Goal: Contribute content: Contribute content

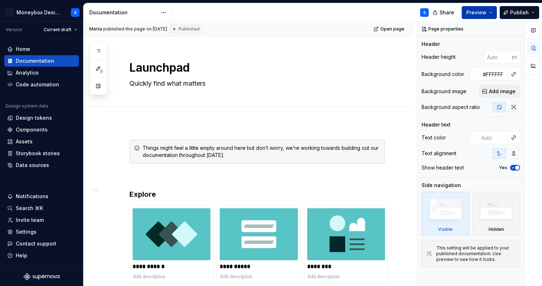
click at [489, 14] on button "Preview" at bounding box center [479, 12] width 35 height 13
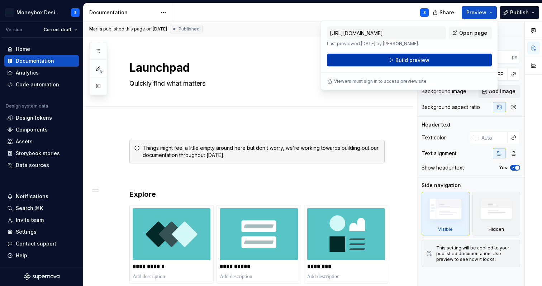
click at [420, 63] on span "Build preview" at bounding box center [412, 60] width 34 height 7
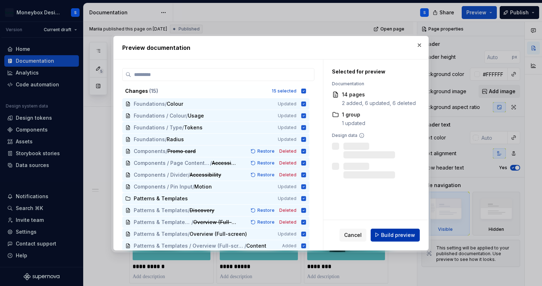
click at [406, 239] on button "Build preview" at bounding box center [395, 234] width 49 height 13
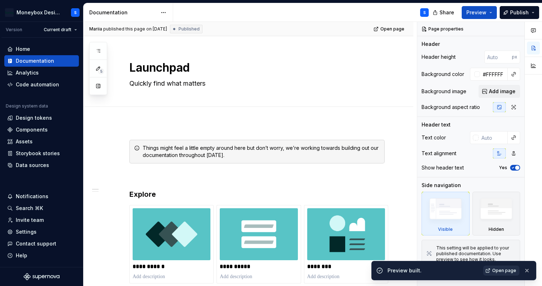
click at [497, 273] on span "Open page" at bounding box center [504, 271] width 24 height 6
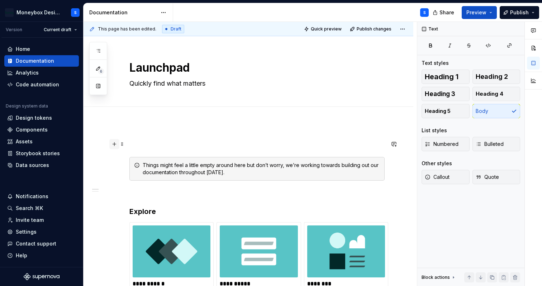
click at [116, 144] on button "button" at bounding box center [114, 144] width 10 height 10
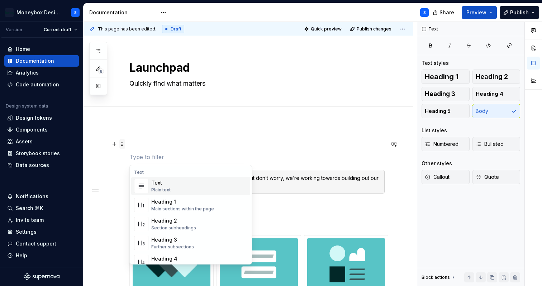
click at [123, 144] on span at bounding box center [122, 144] width 6 height 10
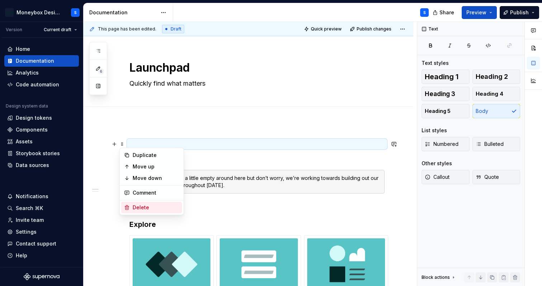
click at [145, 208] on div "Delete" at bounding box center [156, 207] width 47 height 7
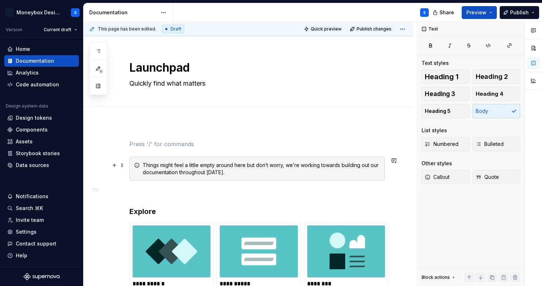
click at [122, 168] on span at bounding box center [122, 165] width 6 height 10
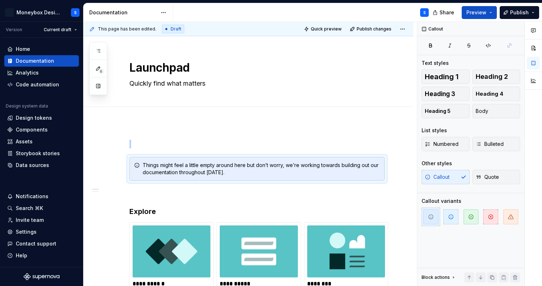
click at [154, 120] on div at bounding box center [249, 115] width 330 height 16
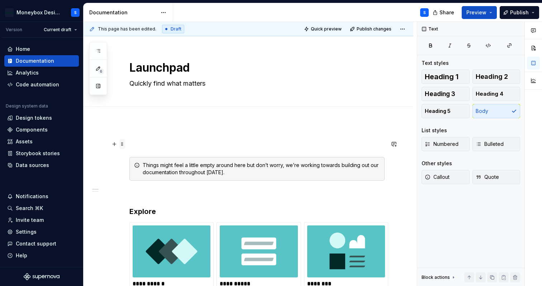
click at [120, 143] on span at bounding box center [122, 144] width 6 height 10
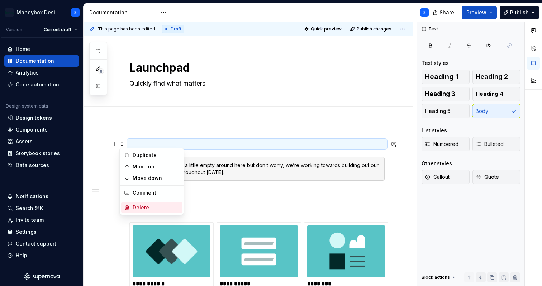
click at [146, 207] on div "Delete" at bounding box center [156, 207] width 47 height 7
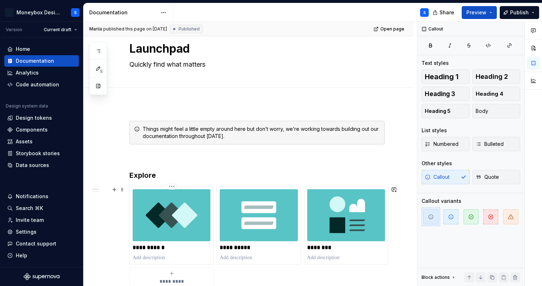
scroll to position [20, 0]
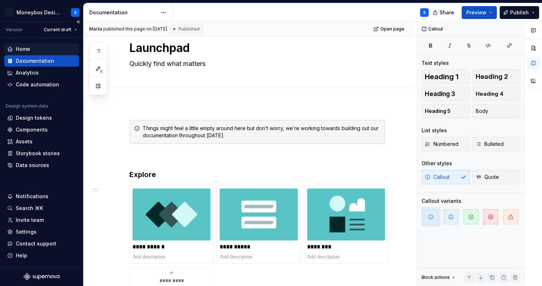
click at [56, 50] on div "Home" at bounding box center [41, 49] width 69 height 7
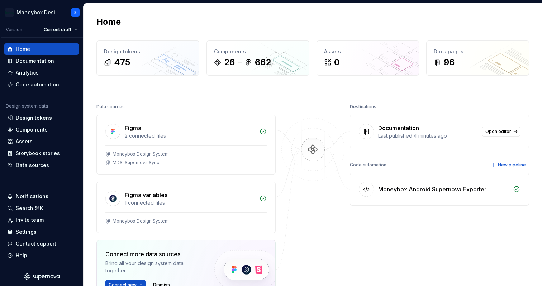
click at [390, 137] on div "Last published 4 minutes ago" at bounding box center [428, 135] width 100 height 7
click at [502, 132] on span "Open editor" at bounding box center [498, 132] width 26 height 6
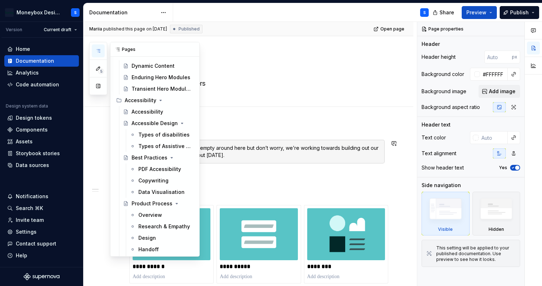
scroll to position [1279, 0]
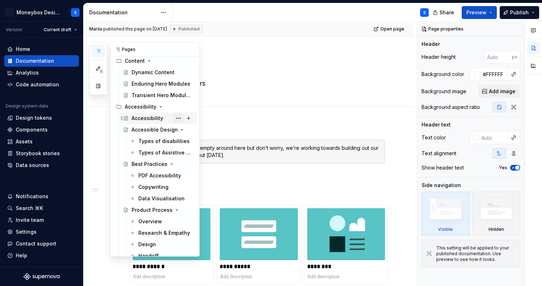
click at [178, 117] on button "Page tree" at bounding box center [179, 118] width 10 height 10
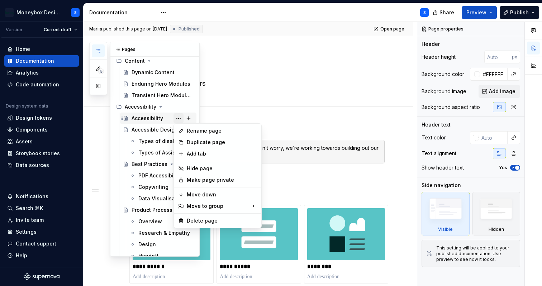
type textarea "*"
click at [198, 129] on div "Rename page" at bounding box center [222, 130] width 70 height 7
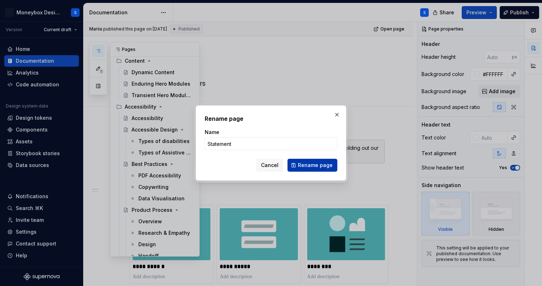
type input "Statement"
click at [309, 165] on span "Rename page" at bounding box center [315, 165] width 35 height 7
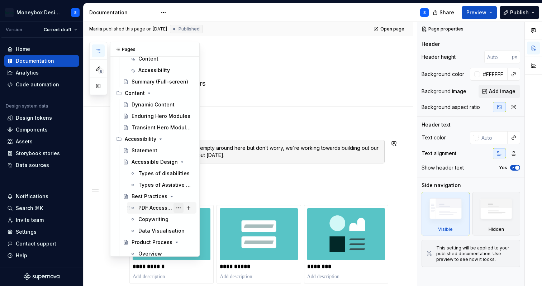
scroll to position [1245, 0]
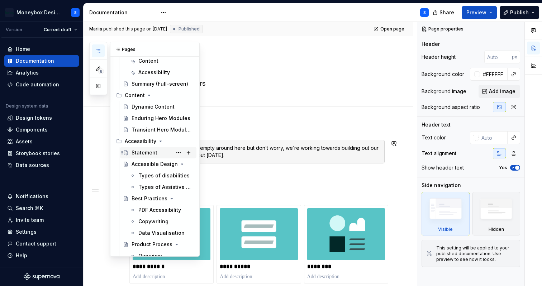
click at [154, 151] on div "Statement" at bounding box center [145, 152] width 26 height 7
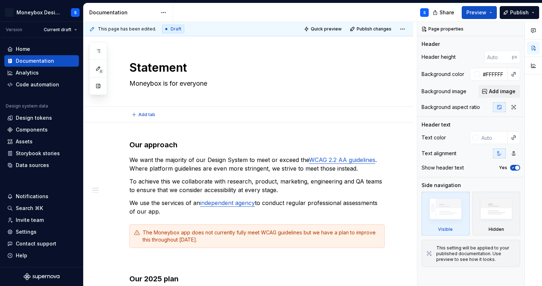
type textarea "*"
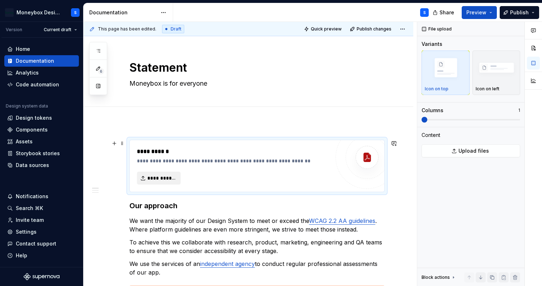
click at [169, 179] on span "**********" at bounding box center [161, 178] width 29 height 7
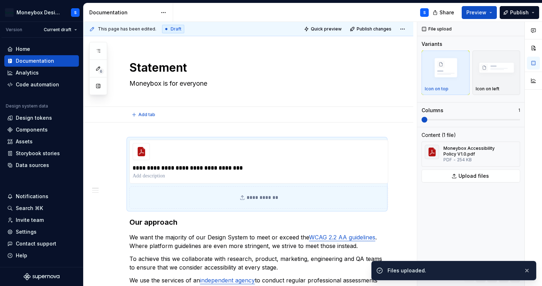
scroll to position [6, 0]
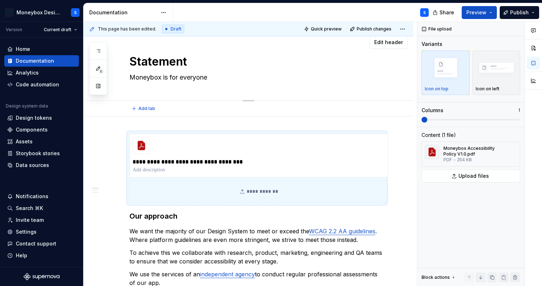
drag, startPoint x: 191, startPoint y: 65, endPoint x: 191, endPoint y: 61, distance: 3.6
click at [191, 61] on textarea "Statement" at bounding box center [255, 61] width 255 height 17
type textarea "*"
type textarea "P"
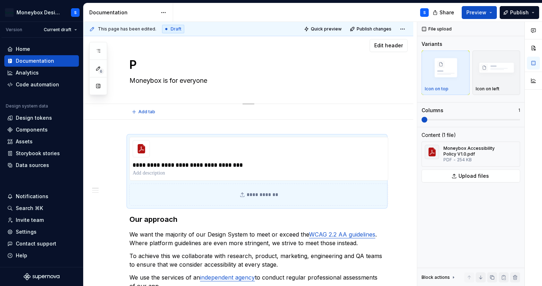
type textarea "*"
type textarea "Po"
type textarea "*"
type textarea "Pol"
type textarea "*"
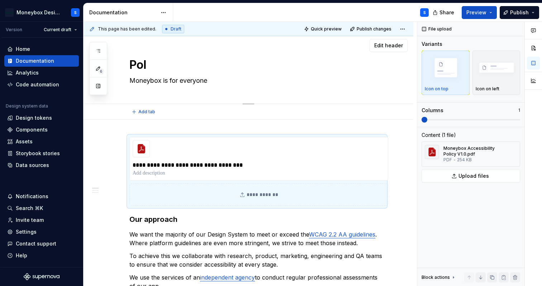
type textarea "Poli"
type textarea "*"
type textarea "Polic"
type textarea "*"
type textarea "Policy"
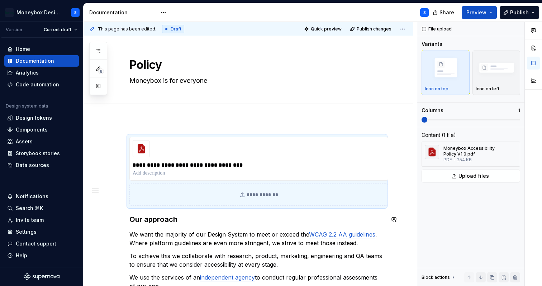
type textarea "*"
type textarea "Policy"
click at [217, 164] on p "**********" at bounding box center [259, 165] width 252 height 9
click at [146, 118] on div "Add tab" at bounding box center [249, 112] width 330 height 16
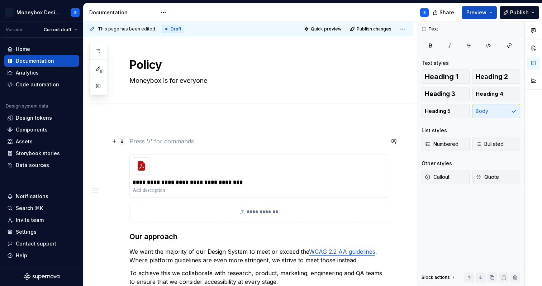
click at [122, 143] on span at bounding box center [122, 141] width 6 height 10
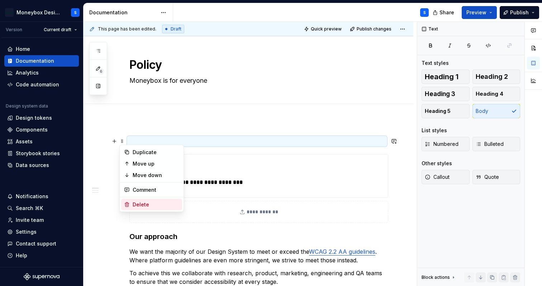
click at [140, 201] on div "Delete" at bounding box center [156, 204] width 47 height 7
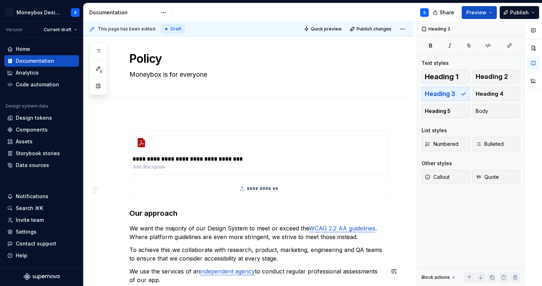
scroll to position [0, 0]
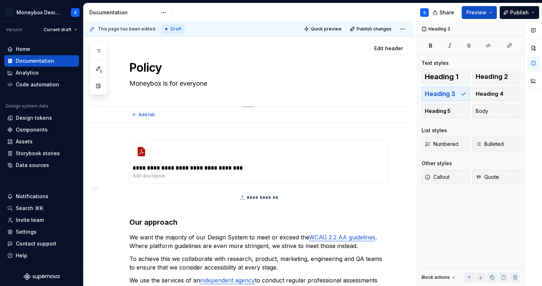
click at [169, 82] on textarea "Moneybox is for everyone" at bounding box center [255, 83] width 255 height 11
paste textarea "commitment to accessibility"
type textarea "*"
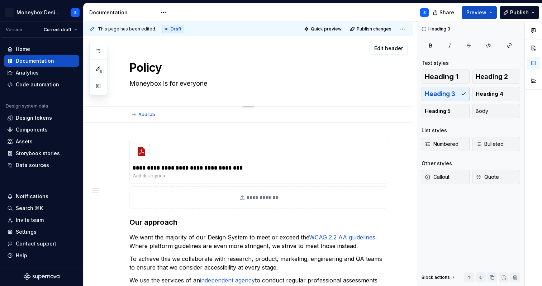
type textarea "commitment to accessibility"
drag, startPoint x: 134, startPoint y: 84, endPoint x: 122, endPoint y: 84, distance: 12.9
click at [122, 84] on div "Policy commitment to accessibility Edit header" at bounding box center [249, 71] width 330 height 71
type textarea "*"
type textarea "Oommitment to accessibility"
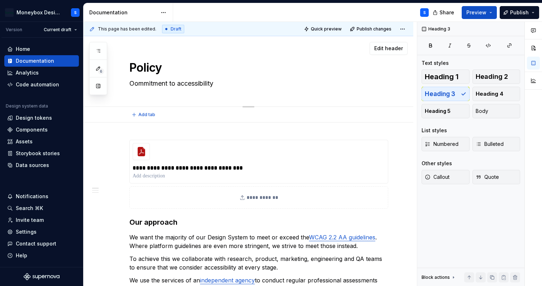
type textarea "*"
type textarea "Ouommitment to accessibility"
type textarea "*"
type textarea "Ourommitment to accessibility"
type textarea "*"
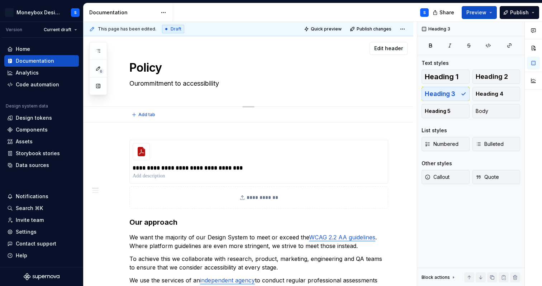
type textarea "Our ommitment to accessibility"
type textarea "*"
type textarea "Our commitment to accessibility"
type textarea "*"
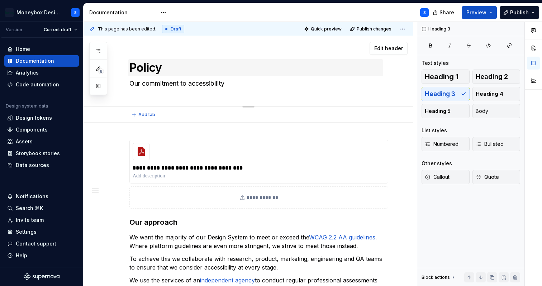
type textarea "Our commitment to accessibility"
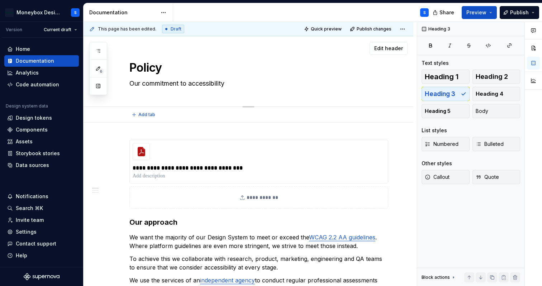
click at [238, 62] on textarea "Policy" at bounding box center [255, 67] width 255 height 17
click at [267, 96] on div "Policy Our commitment to accessibility" at bounding box center [256, 71] width 255 height 70
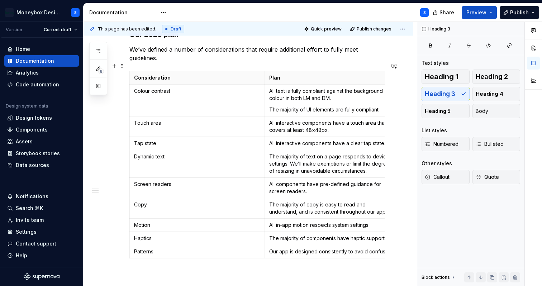
scroll to position [328, 0]
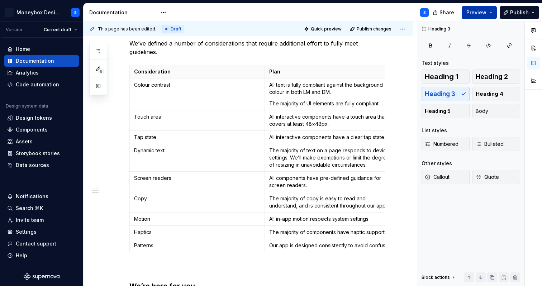
click at [474, 13] on span "Preview" at bounding box center [476, 12] width 20 height 7
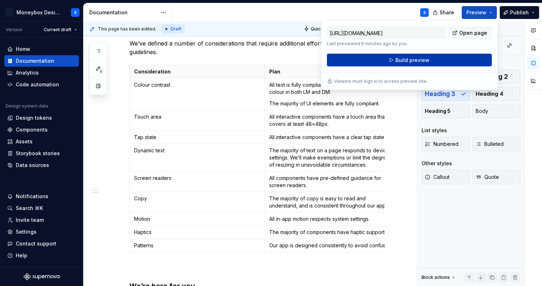
click at [433, 56] on button "Build preview" at bounding box center [409, 60] width 165 height 13
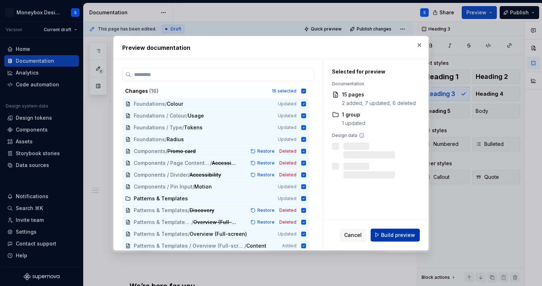
click at [402, 241] on button "Build preview" at bounding box center [395, 234] width 49 height 13
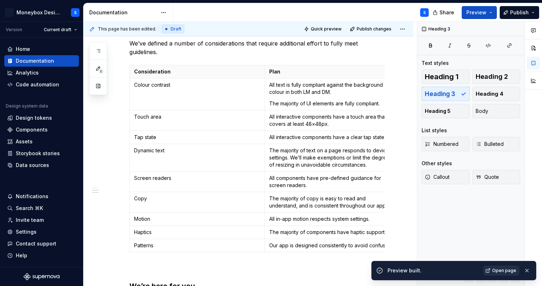
click at [504, 271] on span "Open page" at bounding box center [504, 271] width 24 height 6
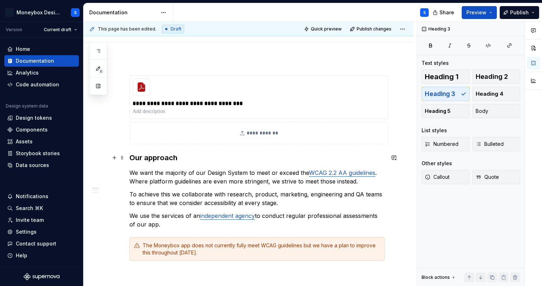
scroll to position [0, 0]
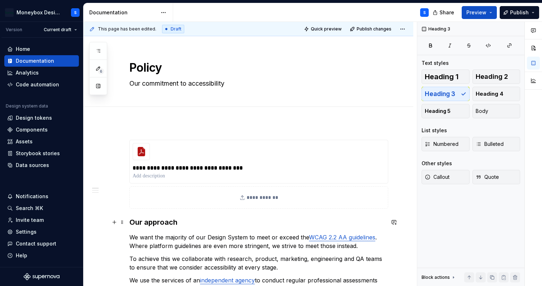
click at [131, 223] on h3 "Our approach" at bounding box center [256, 222] width 255 height 10
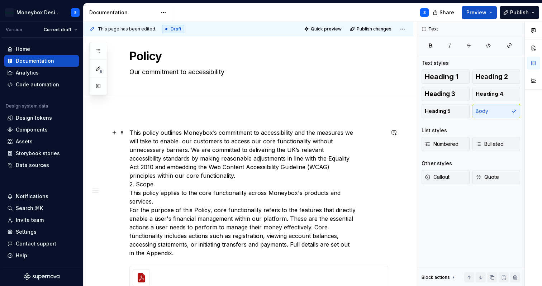
scroll to position [12, 0]
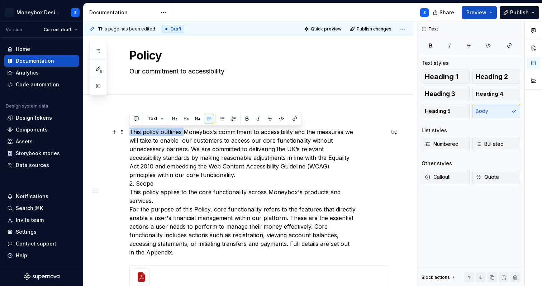
drag, startPoint x: 184, startPoint y: 131, endPoint x: 126, endPoint y: 131, distance: 57.4
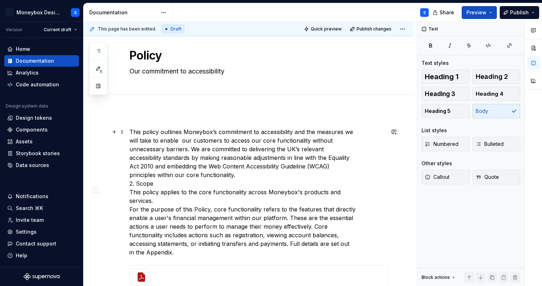
click at [175, 147] on p "This policy outlines Moneybox’s commitment to accessibility and the measures we…" at bounding box center [256, 192] width 255 height 129
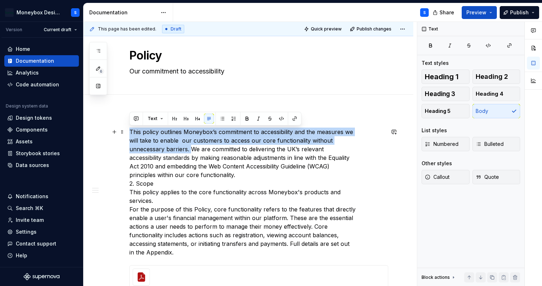
drag, startPoint x: 192, startPoint y: 149, endPoint x: 127, endPoint y: 130, distance: 68.1
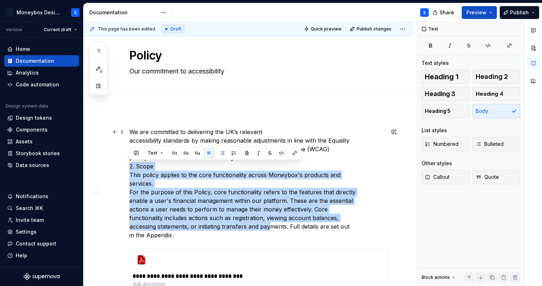
drag, startPoint x: 130, startPoint y: 166, endPoint x: 272, endPoint y: 228, distance: 154.7
click at [272, 228] on p "We are committed to delivering the UK’s relevant accessibility standards by mak…" at bounding box center [256, 184] width 255 height 112
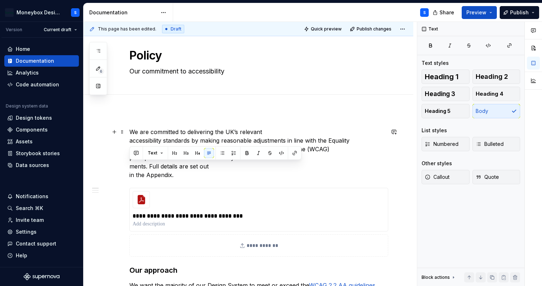
drag, startPoint x: 183, startPoint y: 174, endPoint x: 129, endPoint y: 169, distance: 54.4
click at [129, 169] on p "We are committed to delivering the UK’s relevant accessibility standards by mak…" at bounding box center [256, 154] width 255 height 52
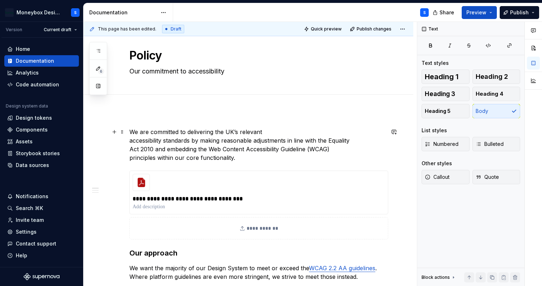
click at [131, 142] on p "We are committed to delivering the UK’s relevant accessibility standards by mak…" at bounding box center [256, 145] width 255 height 34
click at [130, 150] on p "We are committed to delivering the UK’s relevant accessibility standards by mak…" at bounding box center [256, 145] width 255 height 34
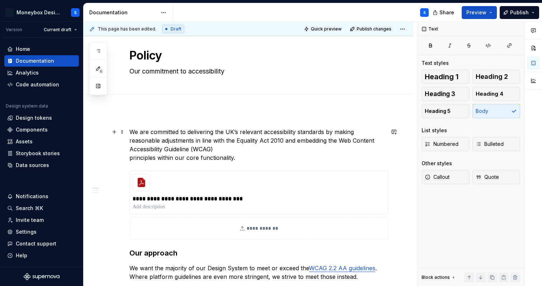
click at [130, 157] on p "We are committed to delivering the UK’s relevant accessibility standards by mak…" at bounding box center [256, 145] width 255 height 34
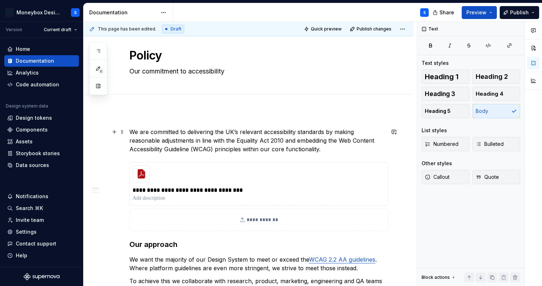
click at [302, 150] on p "We are committed to delivering the UK’s relevant accessibility standards by mak…" at bounding box center [256, 141] width 255 height 26
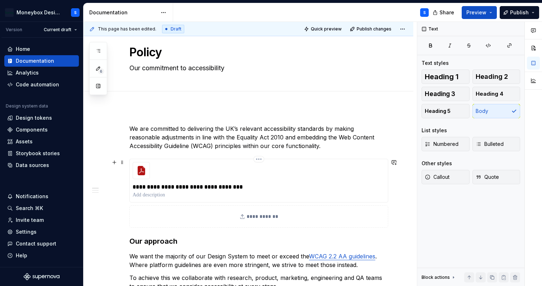
scroll to position [13, 0]
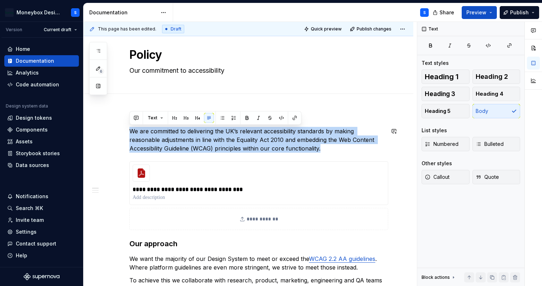
drag, startPoint x: 302, startPoint y: 150, endPoint x: 120, endPoint y: 126, distance: 183.3
click at [303, 151] on p "We are committed to delivering the UK’s relevant accessibility standards by mak…" at bounding box center [256, 140] width 255 height 26
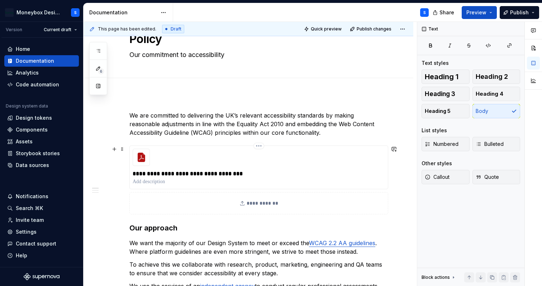
scroll to position [29, 0]
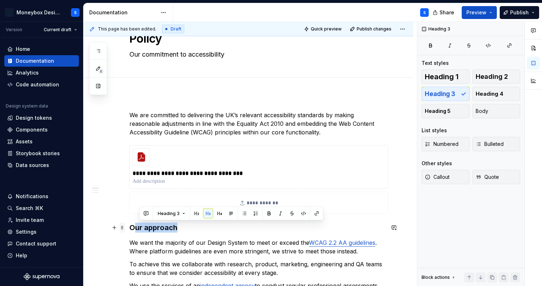
drag, startPoint x: 185, startPoint y: 227, endPoint x: 120, endPoint y: 227, distance: 65.3
click at [141, 230] on h3 "Our approach" at bounding box center [256, 228] width 255 height 10
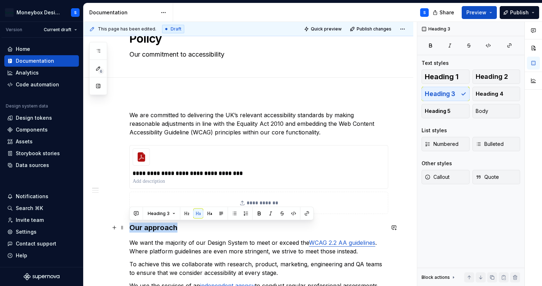
copy h3 "Our approach"
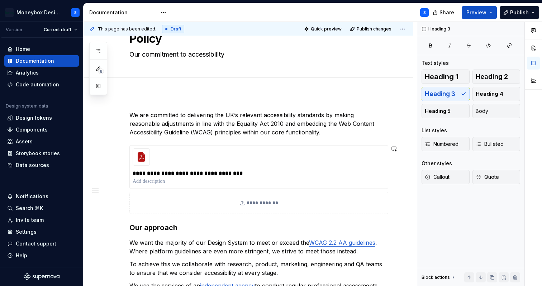
click at [299, 134] on p "We are committed to delivering the UK’s relevant accessibility standards by mak…" at bounding box center [256, 124] width 255 height 26
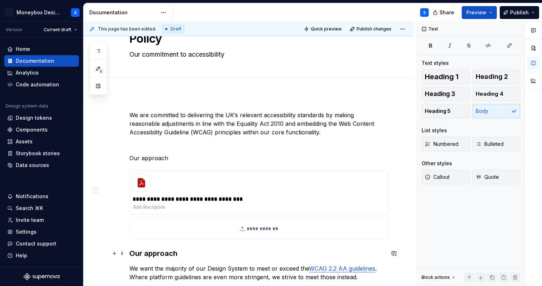
click at [165, 255] on h3 "Our approach" at bounding box center [256, 253] width 255 height 10
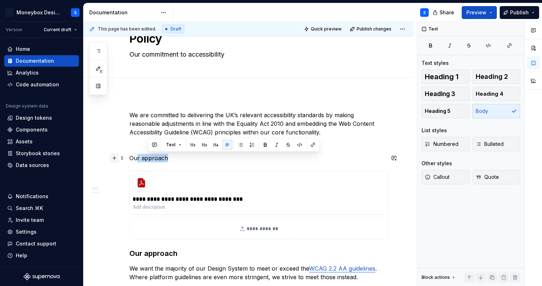
drag, startPoint x: 172, startPoint y: 160, endPoint x: 116, endPoint y: 158, distance: 56.7
click at [147, 157] on p "Our approach" at bounding box center [256, 158] width 255 height 9
drag, startPoint x: 174, startPoint y: 157, endPoint x: 127, endPoint y: 158, distance: 47.0
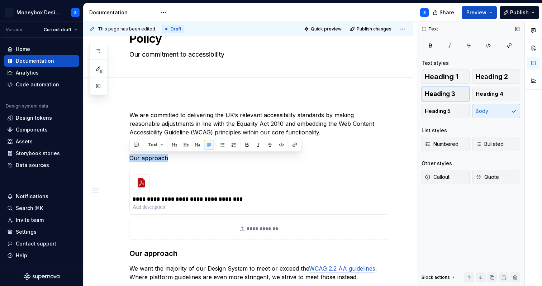
click at [454, 98] on button "Heading 3" at bounding box center [446, 94] width 48 height 14
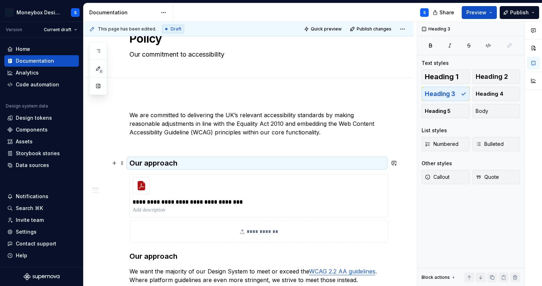
click at [181, 163] on h3 "Our approach" at bounding box center [256, 163] width 255 height 10
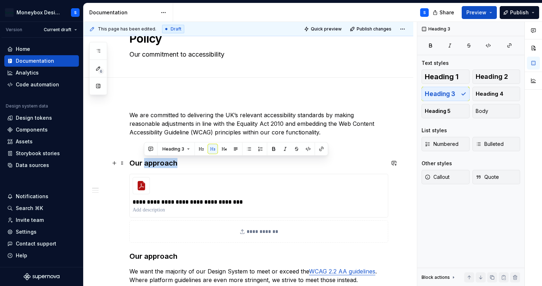
drag, startPoint x: 177, startPoint y: 164, endPoint x: 144, endPoint y: 165, distance: 33.7
click at [144, 165] on h3 "Our approach" at bounding box center [256, 163] width 255 height 10
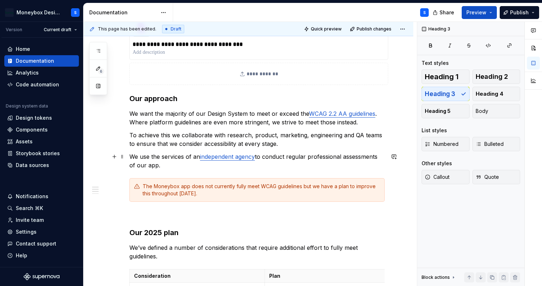
scroll to position [190, 0]
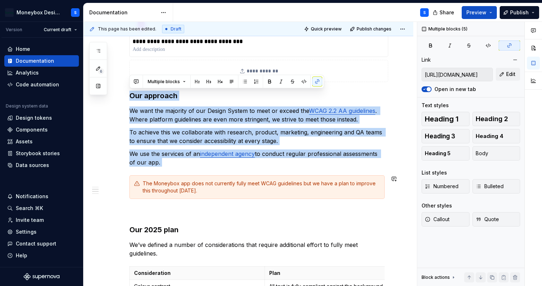
drag, startPoint x: 132, startPoint y: 97, endPoint x: 239, endPoint y: 169, distance: 128.8
click at [239, 169] on div "**********" at bounding box center [256, 247] width 255 height 595
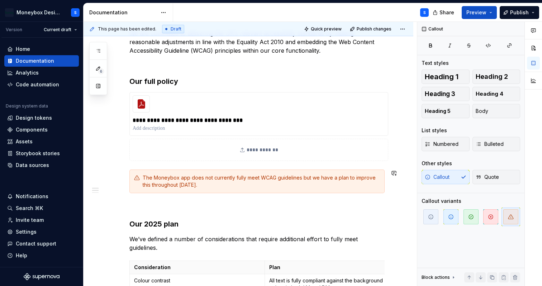
scroll to position [109, 0]
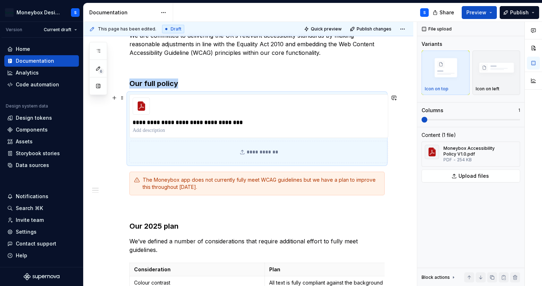
click at [227, 155] on div "**********" at bounding box center [258, 152] width 259 height 22
click at [283, 203] on div "**********" at bounding box center [256, 286] width 255 height 511
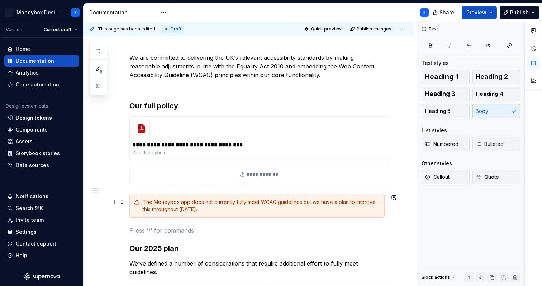
scroll to position [75, 0]
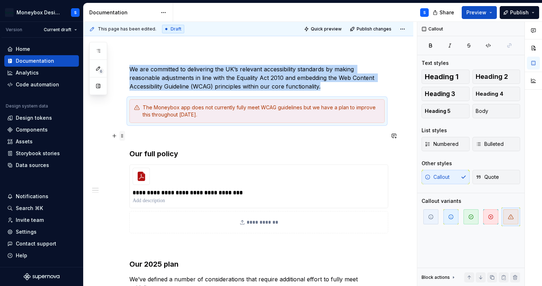
click at [123, 135] on span at bounding box center [122, 136] width 6 height 10
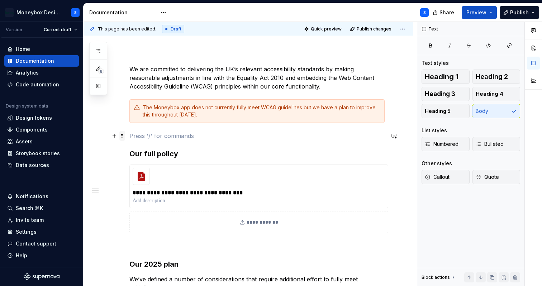
click at [124, 136] on span at bounding box center [122, 136] width 6 height 10
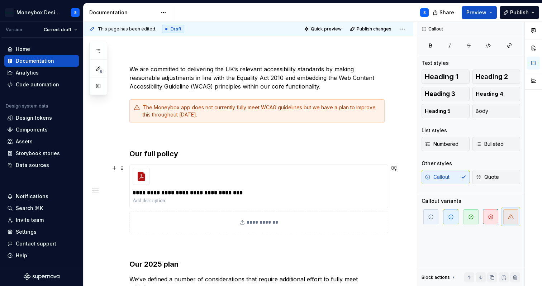
click at [156, 233] on div "**********" at bounding box center [256, 199] width 255 height 69
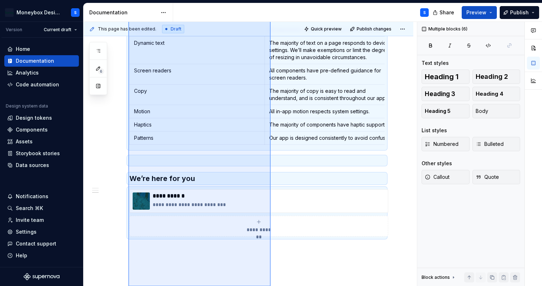
scroll to position [454, 0]
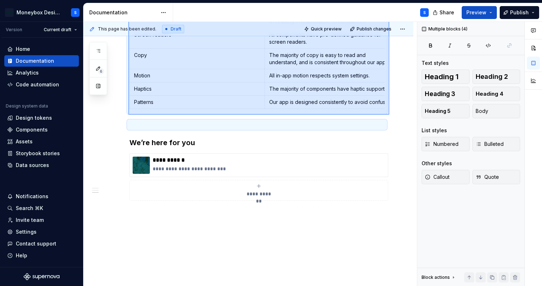
drag, startPoint x: 128, startPoint y: 168, endPoint x: 389, endPoint y: 115, distance: 266.3
click at [389, 115] on div "**********" at bounding box center [250, 154] width 333 height 265
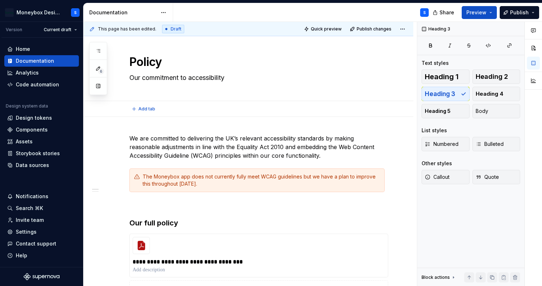
scroll to position [0, 0]
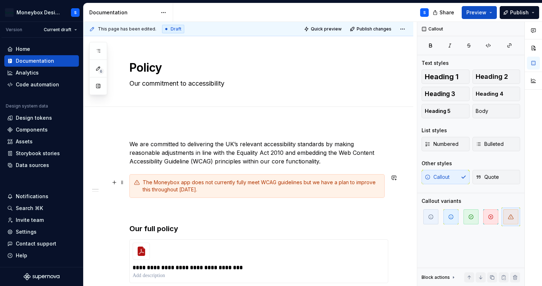
click at [188, 190] on div "The Moneybox app does not currently fully meet WCAG guidelines but we have a pl…" at bounding box center [261, 186] width 237 height 14
drag, startPoint x: 153, startPoint y: 182, endPoint x: 153, endPoint y: 194, distance: 11.5
click at [153, 182] on div "The Moneybox app does not currently fully meet WCAG guidelines but we have a pl…" at bounding box center [261, 186] width 237 height 14
click at [179, 182] on div "Moneybox app does not currently fully meet WCAG guidelines but we have a plan t…" at bounding box center [261, 186] width 237 height 14
click at [244, 188] on div "Moneybox does not currently fully meet WCAG guidelines but we have a plan to im…" at bounding box center [261, 186] width 237 height 14
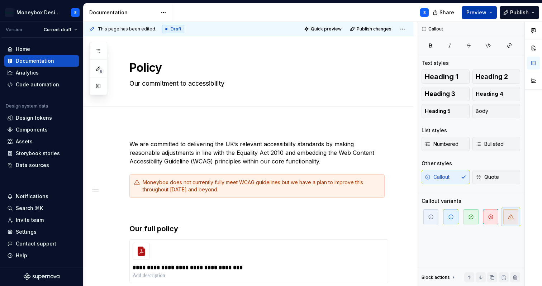
click at [485, 13] on span "Preview" at bounding box center [476, 12] width 20 height 7
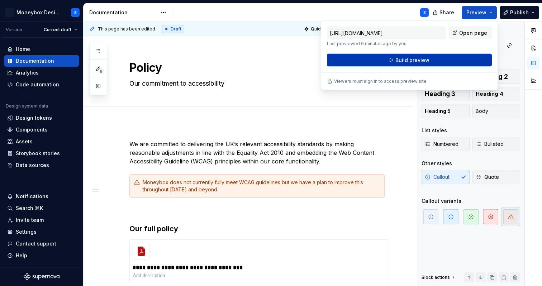
click at [445, 57] on button "Build preview" at bounding box center [409, 60] width 165 height 13
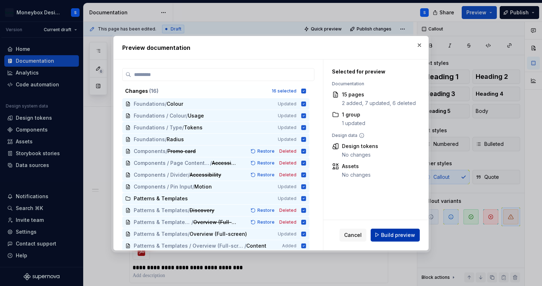
click at [400, 236] on span "Build preview" at bounding box center [398, 234] width 34 height 7
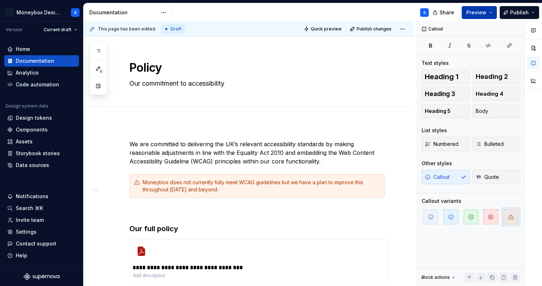
click at [479, 13] on span "Preview" at bounding box center [476, 12] width 20 height 7
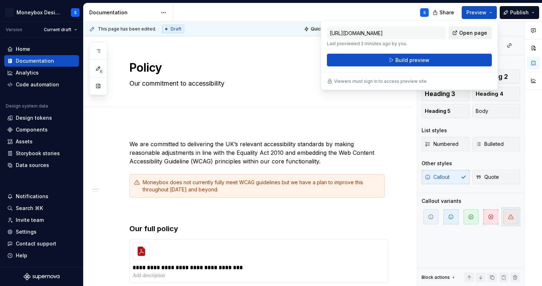
click at [462, 34] on span "Open page" at bounding box center [473, 32] width 28 height 7
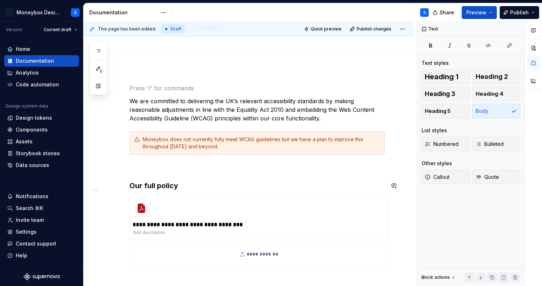
scroll to position [56, 0]
click at [120, 89] on span at bounding box center [122, 88] width 6 height 10
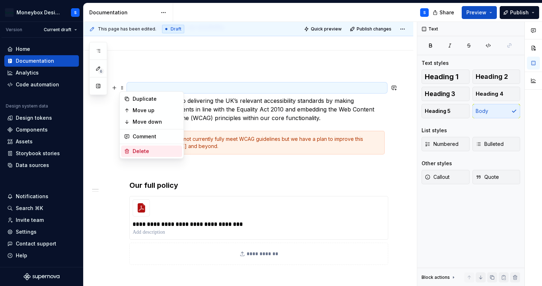
click at [148, 150] on div "Delete" at bounding box center [156, 151] width 47 height 7
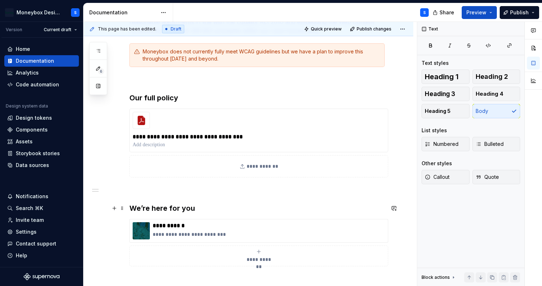
scroll to position [145, 0]
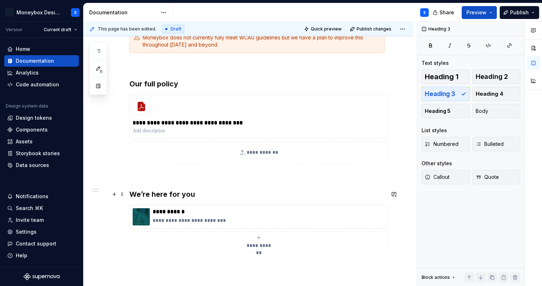
click at [199, 194] on h3 "We’re here for you" at bounding box center [256, 194] width 255 height 10
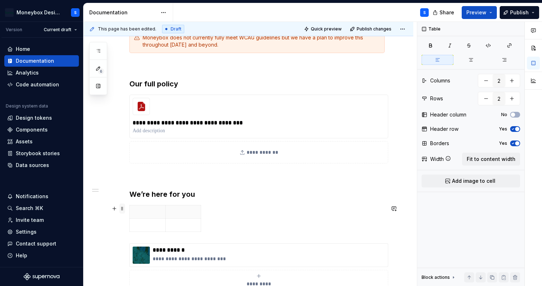
click at [123, 210] on span at bounding box center [122, 209] width 6 height 10
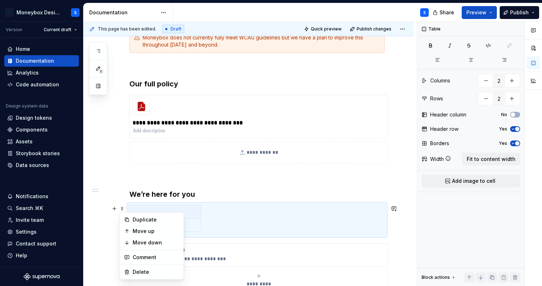
click at [221, 211] on div at bounding box center [256, 220] width 255 height 30
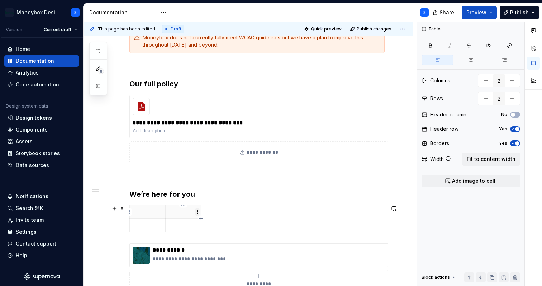
click at [196, 210] on html "Moneybox Design System S Version Current draft Home Documentation Analytics Cod…" at bounding box center [271, 143] width 542 height 286
click at [222, 204] on html "Moneybox Design System S Version Current draft Home Documentation Analytics Cod…" at bounding box center [271, 143] width 542 height 286
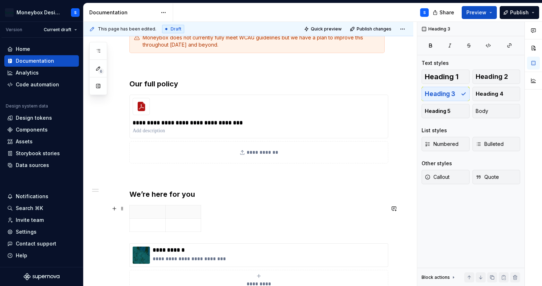
click at [215, 225] on div at bounding box center [256, 220] width 255 height 30
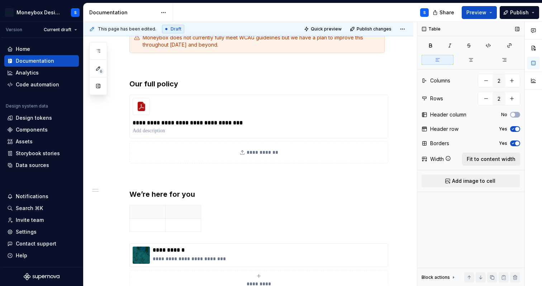
click at [487, 155] on button "Fit to content width" at bounding box center [491, 159] width 58 height 13
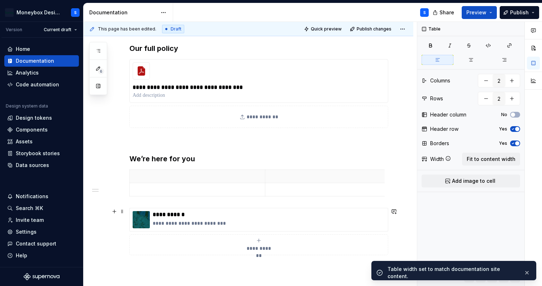
scroll to position [192, 0]
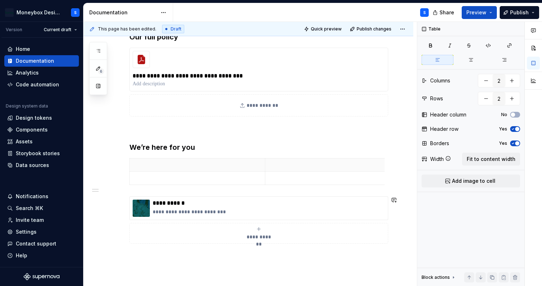
type textarea "*"
click at [206, 175] on p at bounding box center [197, 178] width 127 height 7
drag, startPoint x: 153, startPoint y: 164, endPoint x: 133, endPoint y: 165, distance: 20.1
click at [133, 165] on th "Owner" at bounding box center [198, 164] width 136 height 13
click at [234, 179] on p at bounding box center [197, 178] width 127 height 7
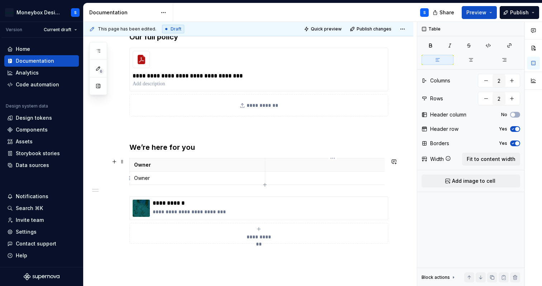
click at [266, 184] on icon "button" at bounding box center [265, 185] width 6 height 6
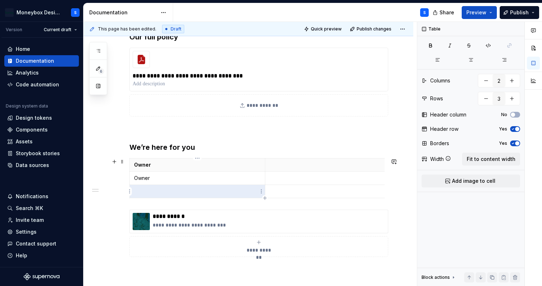
click at [226, 188] on p at bounding box center [197, 191] width 127 height 7
click at [131, 165] on html "Moneybox Design System S Version Current draft Home Documentation Analytics Cod…" at bounding box center [271, 143] width 542 height 286
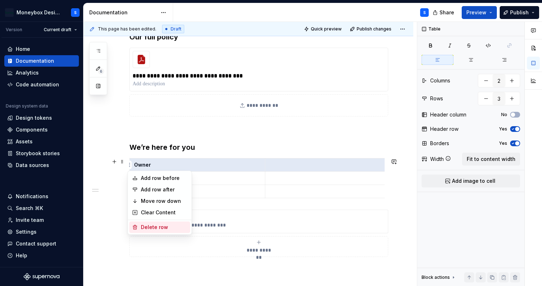
click at [157, 226] on div "Delete row" at bounding box center [164, 227] width 47 height 7
type input "2"
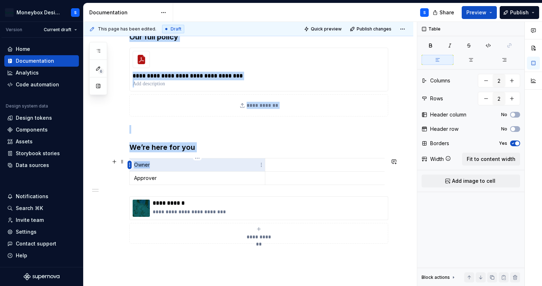
drag, startPoint x: 157, startPoint y: 166, endPoint x: 131, endPoint y: 166, distance: 26.5
click at [131, 166] on body "Moneybox Design System S Version Current draft Home Documentation Analytics Cod…" at bounding box center [271, 143] width 542 height 286
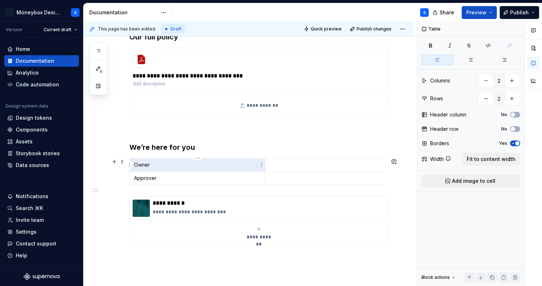
click at [166, 166] on p "Owner" at bounding box center [197, 164] width 127 height 7
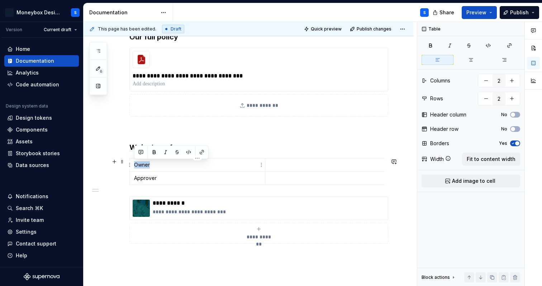
drag, startPoint x: 152, startPoint y: 166, endPoint x: 135, endPoint y: 166, distance: 16.9
click at [135, 166] on p "Owner" at bounding box center [197, 164] width 127 height 7
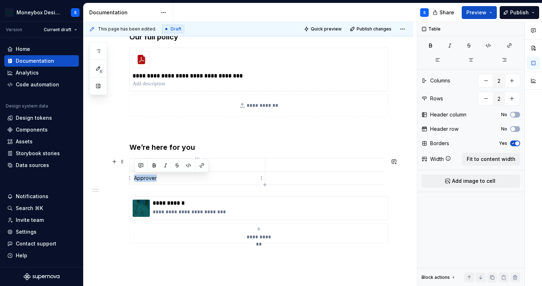
drag, startPoint x: 158, startPoint y: 180, endPoint x: 134, endPoint y: 180, distance: 24.0
click at [134, 180] on p "Approver" at bounding box center [197, 178] width 127 height 7
click at [301, 164] on p at bounding box center [333, 164] width 127 height 7
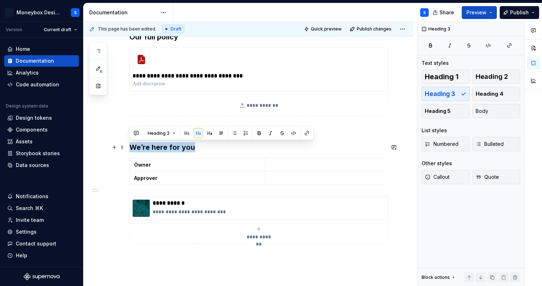
drag, startPoint x: 201, startPoint y: 148, endPoint x: 127, endPoint y: 150, distance: 73.5
click at [127, 150] on div "**********" at bounding box center [249, 134] width 330 height 407
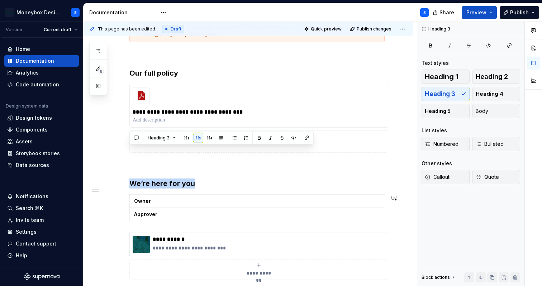
scroll to position [155, 0]
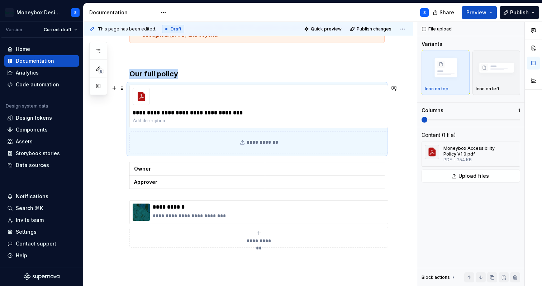
click at [116, 140] on div "**********" at bounding box center [249, 155] width 330 height 374
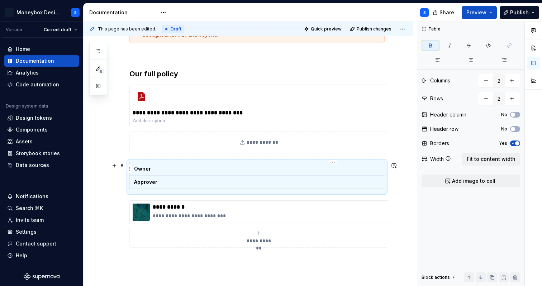
click at [281, 167] on p at bounding box center [333, 168] width 127 height 7
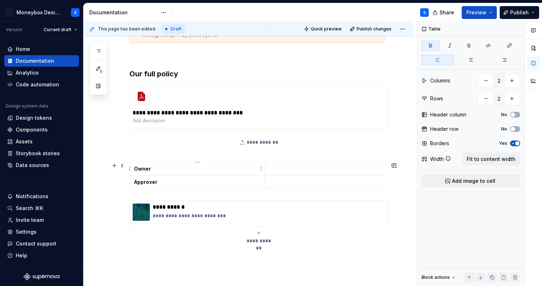
click at [253, 169] on p "Owner" at bounding box center [197, 168] width 127 height 7
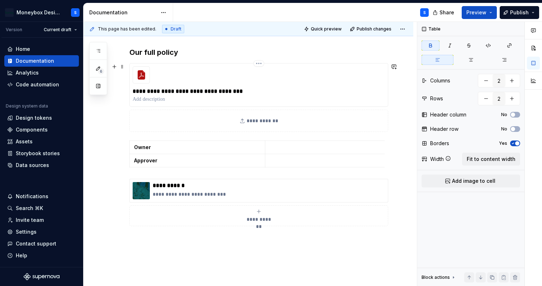
scroll to position [181, 0]
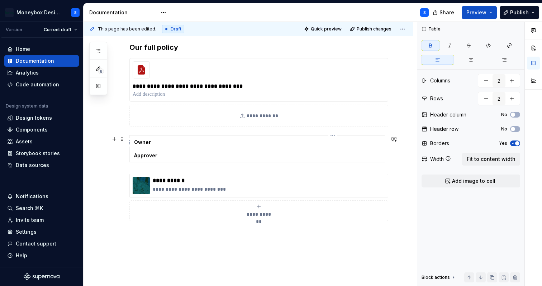
click at [304, 145] on p at bounding box center [333, 142] width 127 height 7
click at [299, 155] on p at bounding box center [333, 155] width 127 height 7
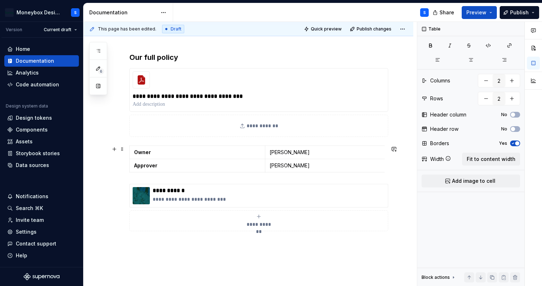
scroll to position [170, 0]
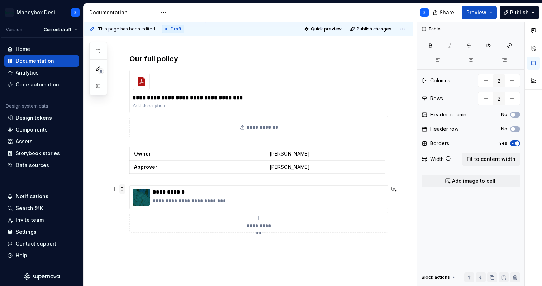
click at [121, 190] on span at bounding box center [122, 189] width 6 height 10
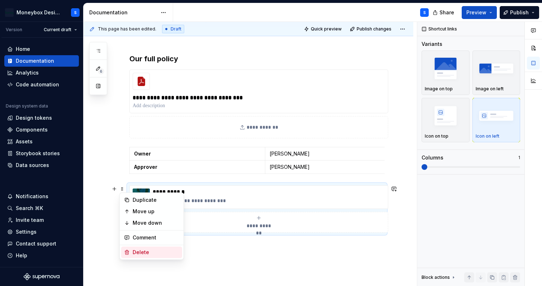
click at [163, 248] on div "Delete" at bounding box center [151, 252] width 61 height 11
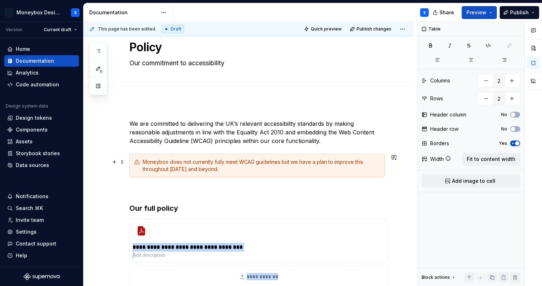
scroll to position [0, 0]
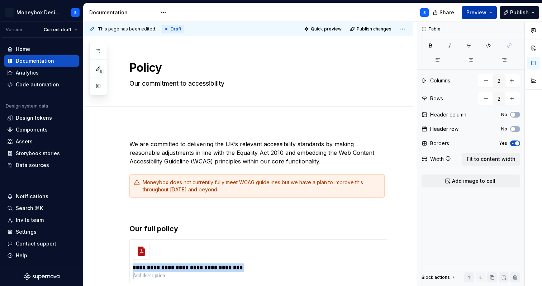
click at [485, 14] on span "Preview" at bounding box center [476, 12] width 20 height 7
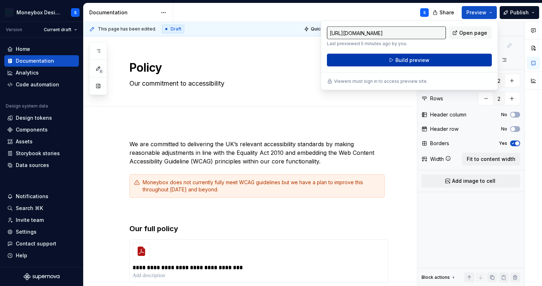
click at [424, 64] on button "Build preview" at bounding box center [409, 60] width 165 height 13
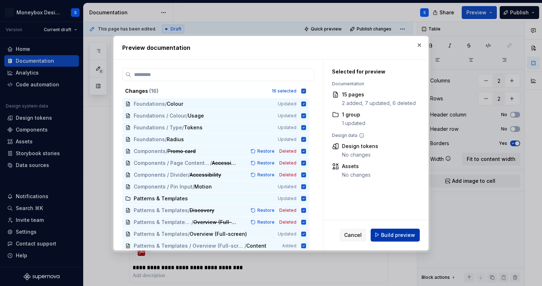
click at [393, 234] on span "Build preview" at bounding box center [398, 234] width 34 height 7
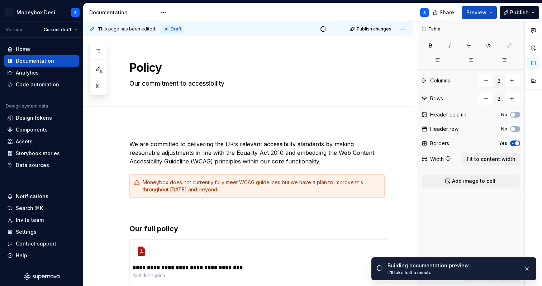
click at [394, 234] on div "**********" at bounding box center [250, 154] width 333 height 265
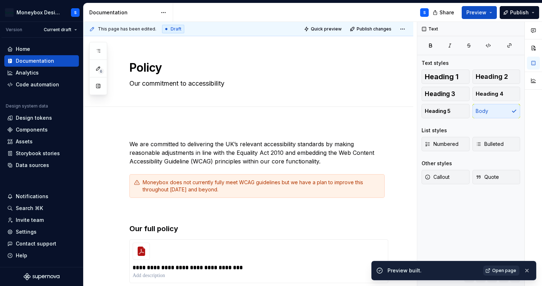
click at [496, 269] on span "Open page" at bounding box center [504, 271] width 24 height 6
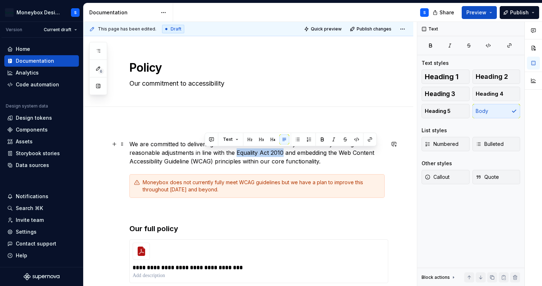
drag, startPoint x: 204, startPoint y: 150, endPoint x: 251, endPoint y: 151, distance: 46.6
click at [251, 151] on p "We are committed to delivering the UK’s relevant accessibility standards by mak…" at bounding box center [256, 153] width 255 height 26
click at [318, 140] on button "button" at bounding box center [322, 139] width 10 height 10
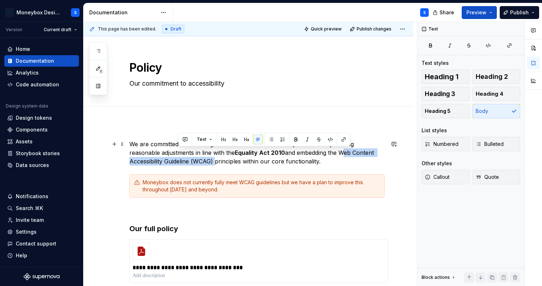
drag, startPoint x: 309, startPoint y: 152, endPoint x: 178, endPoint y: 161, distance: 131.9
click at [178, 161] on p "We are committed to delivering the UK’s relevant accessibility standards by mak…" at bounding box center [256, 153] width 255 height 26
click at [295, 136] on button "button" at bounding box center [296, 139] width 10 height 10
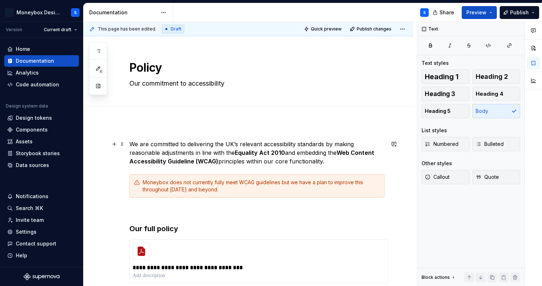
click at [303, 157] on p "We are committed to delivering the UK’s relevant accessibility standards by mak…" at bounding box center [256, 153] width 255 height 26
click at [303, 162] on p "We are committed to delivering the UK’s relevant accessibility standards by mak…" at bounding box center [256, 153] width 255 height 26
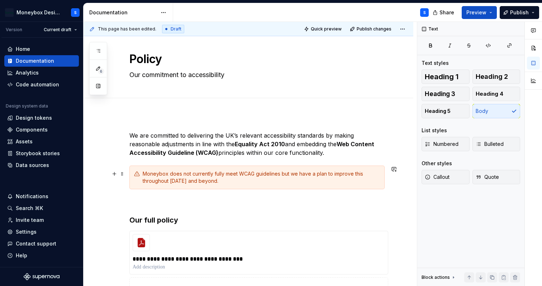
scroll to position [11, 0]
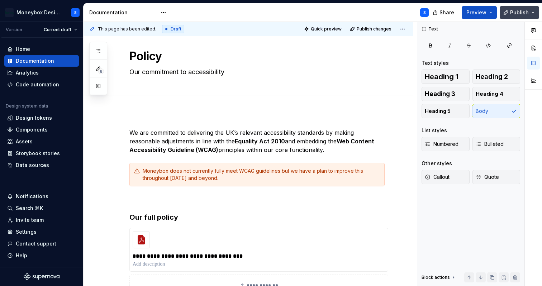
click at [513, 14] on span "Publish" at bounding box center [519, 12] width 19 height 7
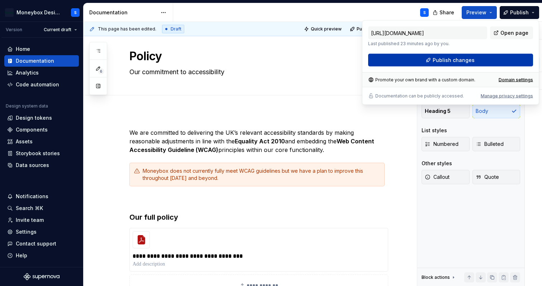
click at [455, 62] on span "Publish changes" at bounding box center [454, 60] width 42 height 7
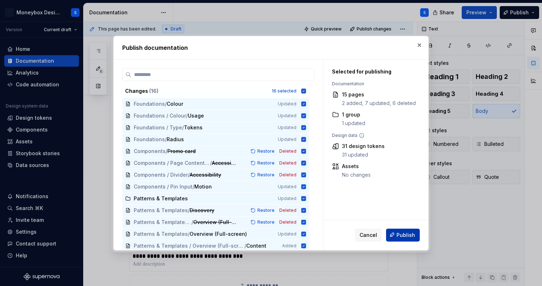
click at [397, 235] on button "Publish" at bounding box center [403, 234] width 34 height 13
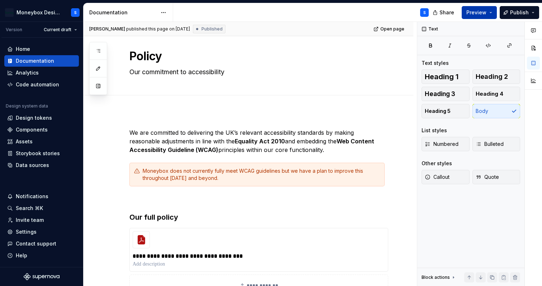
click at [494, 14] on button "Preview" at bounding box center [479, 12] width 35 height 13
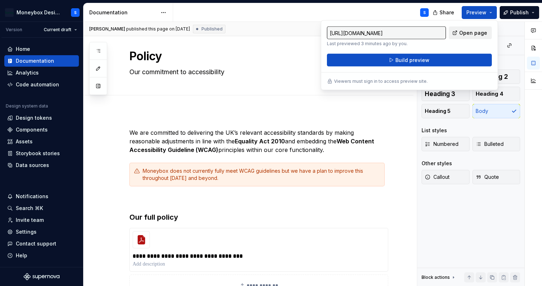
click at [468, 33] on span "Open page" at bounding box center [473, 32] width 28 height 7
click at [535, 13] on button "Publish" at bounding box center [519, 12] width 39 height 13
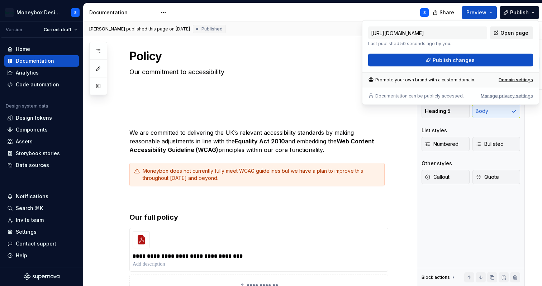
click at [507, 32] on span "Open page" at bounding box center [514, 32] width 28 height 7
click at [255, 178] on div "Moneybox does not currently fully meet WCAG guidelines but we have a plan to im…" at bounding box center [261, 174] width 237 height 14
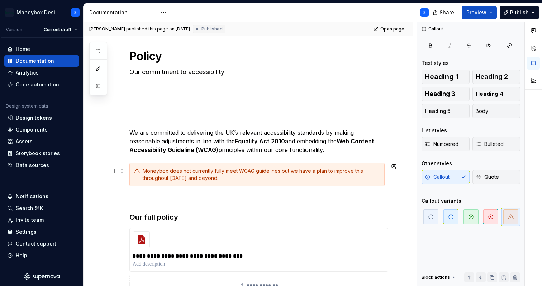
click at [221, 180] on div "Moneybox does not currently fully meet WCAG guidelines but we have a plan to im…" at bounding box center [261, 174] width 237 height 14
click at [531, 54] on button "button" at bounding box center [533, 48] width 13 height 13
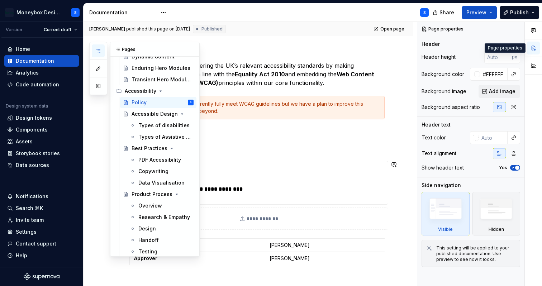
scroll to position [1297, 0]
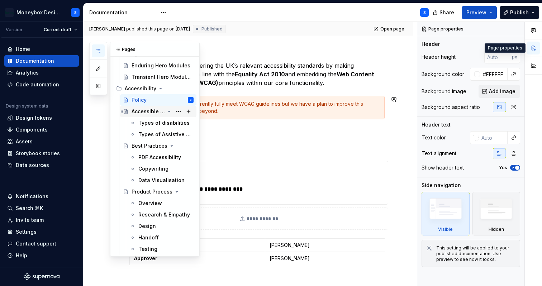
click at [156, 111] on div "Accessible Design" at bounding box center [148, 111] width 33 height 7
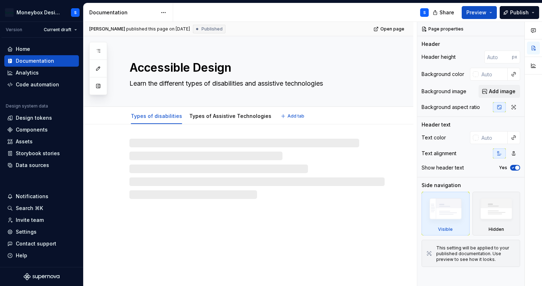
click at [383, 63] on textarea "Accessible Design" at bounding box center [255, 67] width 255 height 17
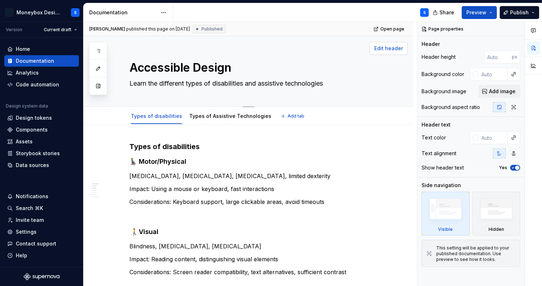
click at [396, 50] on span "Edit header" at bounding box center [388, 48] width 29 height 7
click at [394, 47] on span "Edit header" at bounding box center [388, 48] width 29 height 7
click at [392, 47] on span "Edit header" at bounding box center [388, 48] width 29 height 7
type textarea "*"
click at [497, 77] on input "text" at bounding box center [493, 74] width 29 height 13
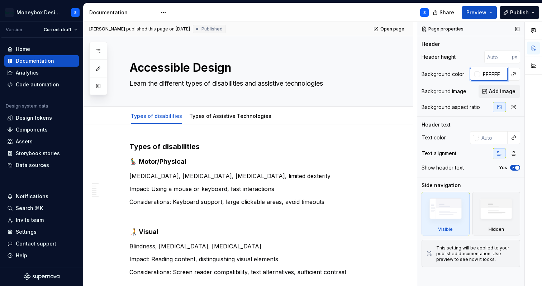
type input "FFFFFF"
type textarea "*"
type input "#FFFFFF"
type textarea "*"
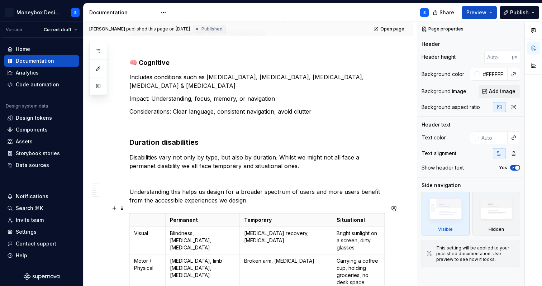
scroll to position [360, 0]
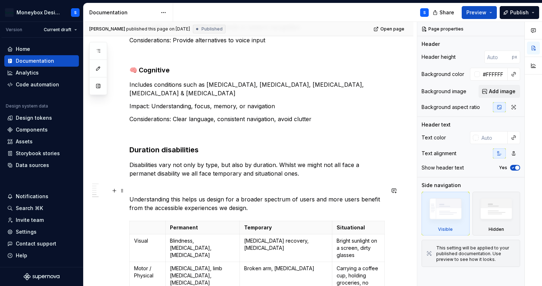
click at [131, 195] on p "Understanding this helps us design for a broader spectrum of users and more use…" at bounding box center [256, 203] width 255 height 17
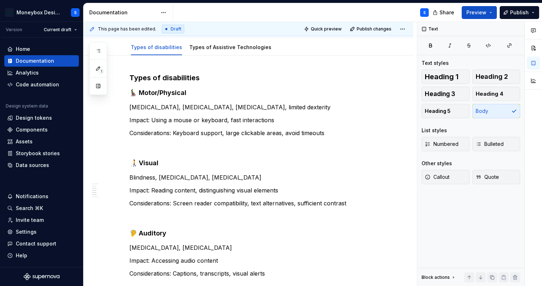
scroll to position [0, 0]
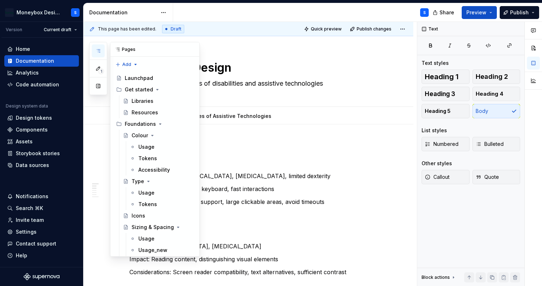
click at [95, 50] on button "button" at bounding box center [98, 50] width 13 height 13
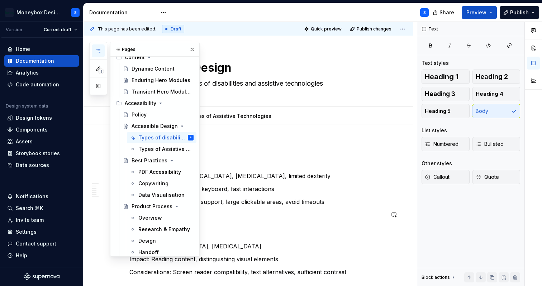
scroll to position [1297, 0]
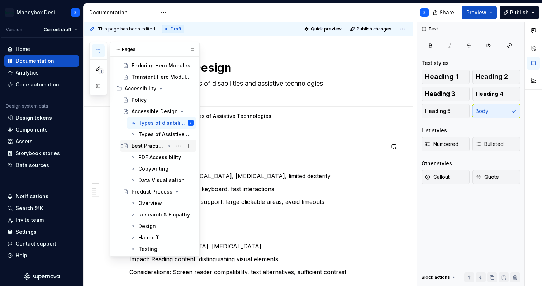
click at [154, 148] on div "Best Practices" at bounding box center [148, 145] width 33 height 7
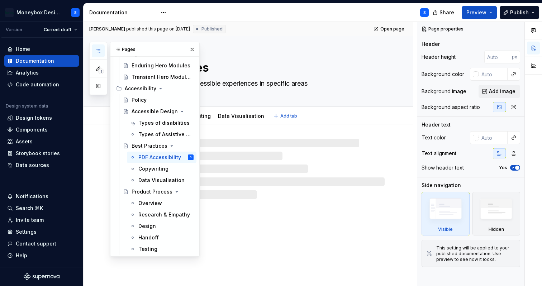
click at [360, 63] on textarea "Best Practices" at bounding box center [255, 67] width 255 height 17
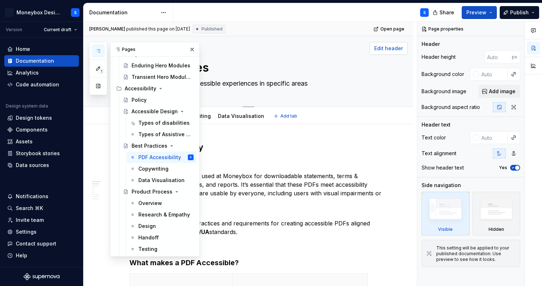
click at [387, 46] on span "Edit header" at bounding box center [388, 48] width 29 height 7
type textarea "*"
click at [490, 73] on input "text" at bounding box center [493, 74] width 29 height 13
type input "f"
type input "FFFFFF"
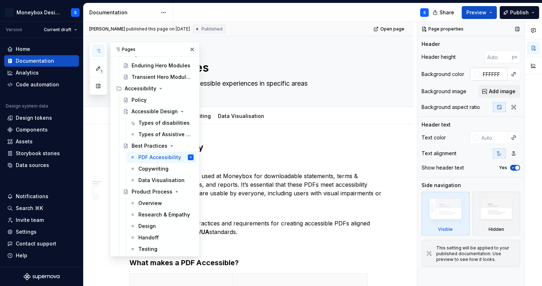
type textarea "*"
type input "#FFFFFF"
click at [159, 191] on div "Product Process" at bounding box center [148, 191] width 33 height 7
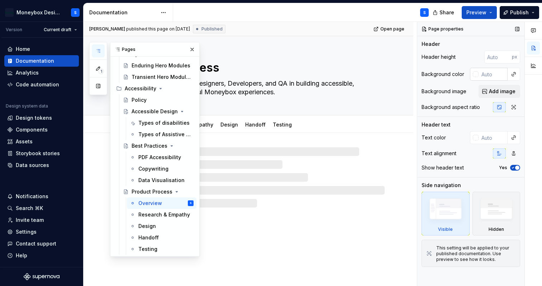
type textarea "*"
click at [491, 72] on input "text" at bounding box center [493, 74] width 29 height 13
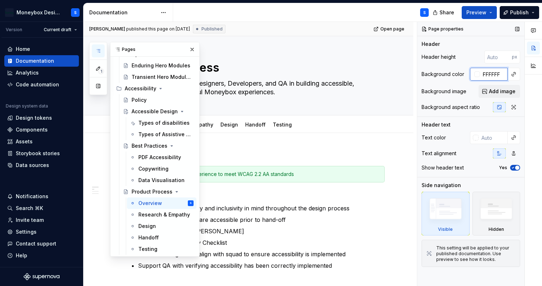
type input "FFFFFF"
type textarea "*"
type input "#FFFFFF"
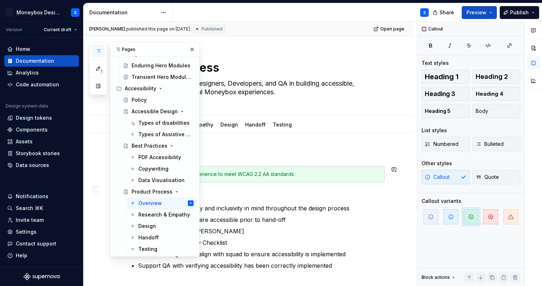
click at [258, 176] on div "Goal: Design every experience to meet WCAG 2.2 AA standards" at bounding box center [261, 174] width 237 height 7
click at [191, 48] on button "button" at bounding box center [192, 49] width 10 height 10
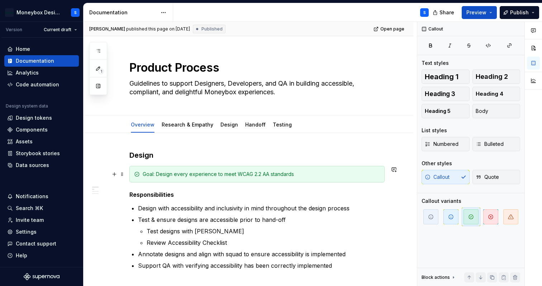
click at [258, 174] on div "Goal: Design every experience to meet WCAG 2.2 AA standards" at bounding box center [261, 174] width 237 height 7
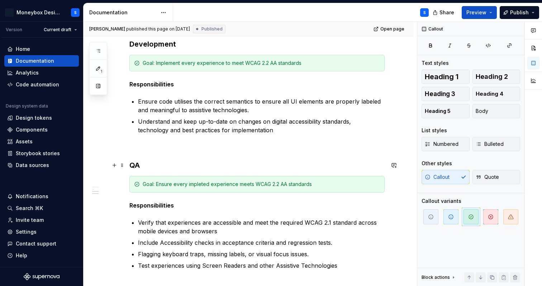
scroll to position [270, 0]
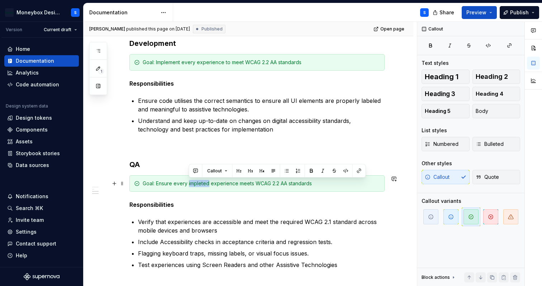
type textarea "*"
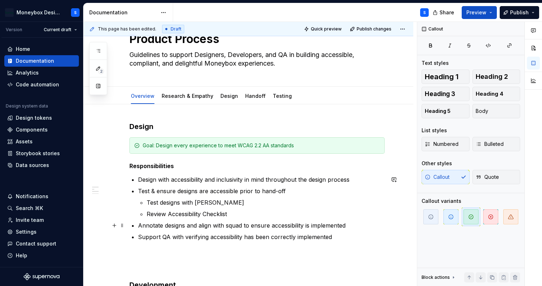
scroll to position [0, 0]
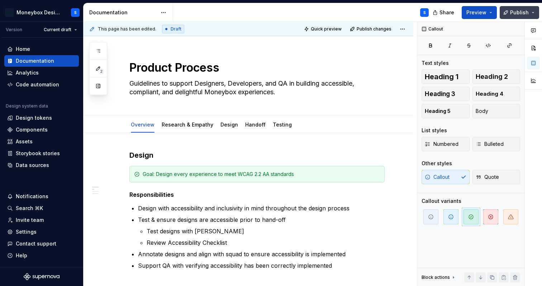
click at [521, 14] on span "Publish" at bounding box center [519, 12] width 19 height 7
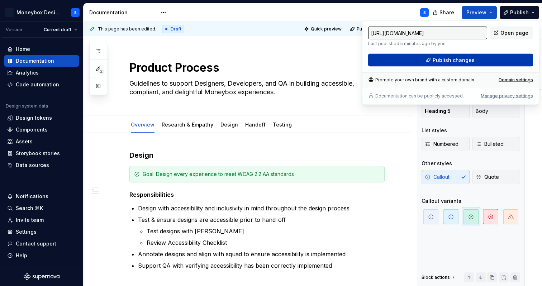
click at [487, 57] on button "Publish changes" at bounding box center [450, 60] width 165 height 13
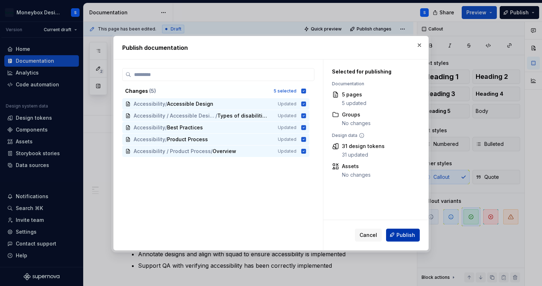
click at [408, 237] on span "Publish" at bounding box center [406, 234] width 19 height 7
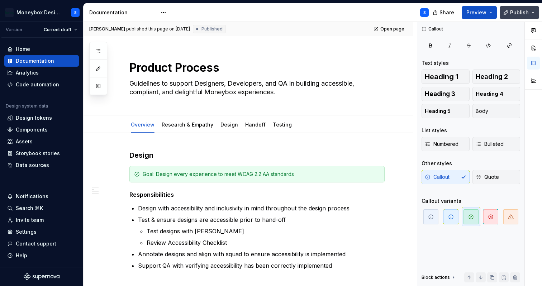
click at [536, 13] on button "Publish" at bounding box center [519, 12] width 39 height 13
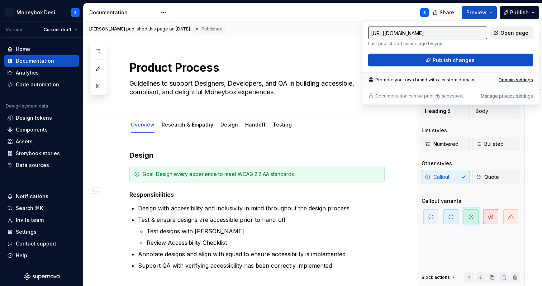
click at [508, 35] on span "Open page" at bounding box center [514, 32] width 28 height 7
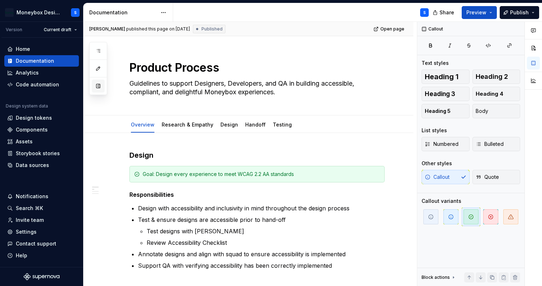
click at [100, 87] on button "button" at bounding box center [98, 86] width 13 height 13
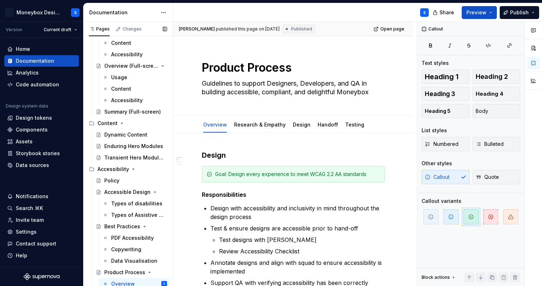
scroll to position [1244, 0]
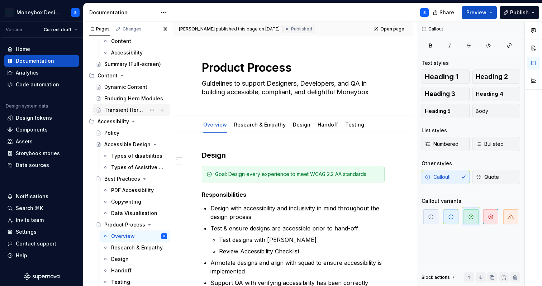
click at [141, 110] on div "Transient Hero Modules" at bounding box center [124, 109] width 41 height 7
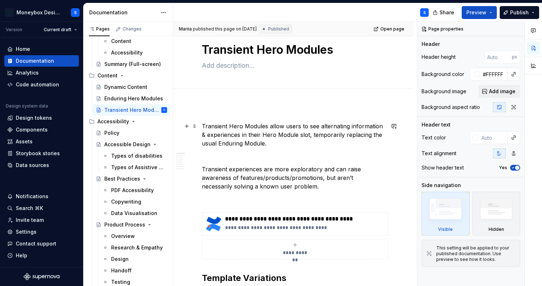
scroll to position [19, 0]
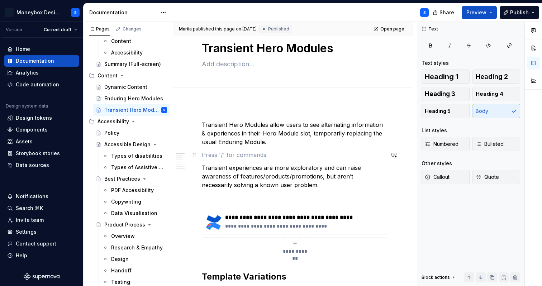
click at [245, 155] on p at bounding box center [293, 155] width 183 height 9
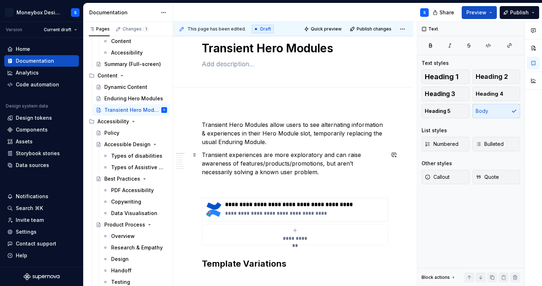
click at [324, 174] on p "Transient experiences are more exploratory and can raise awareness of features/…" at bounding box center [293, 164] width 183 height 26
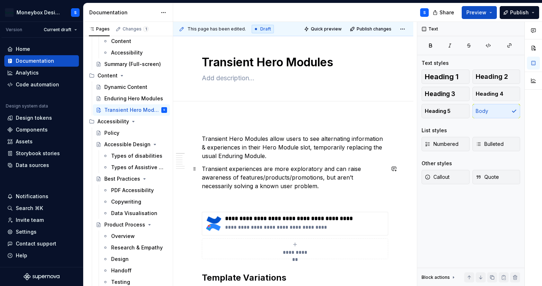
scroll to position [0, 0]
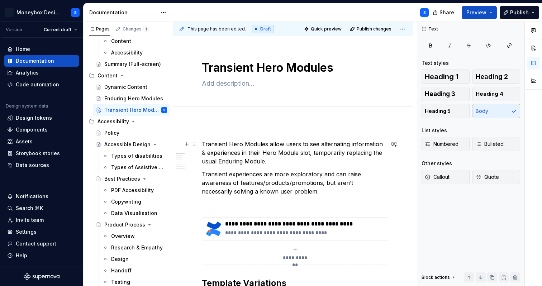
click at [277, 162] on p "Transient Hero Modules allow users to see alternating information & experiences…" at bounding box center [293, 153] width 183 height 26
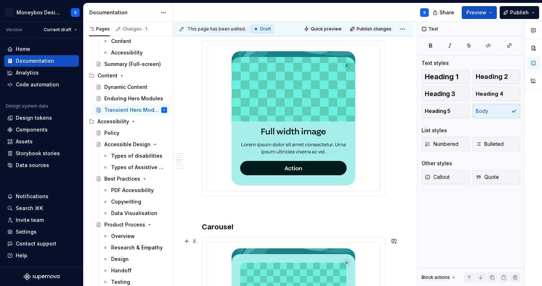
scroll to position [485, 0]
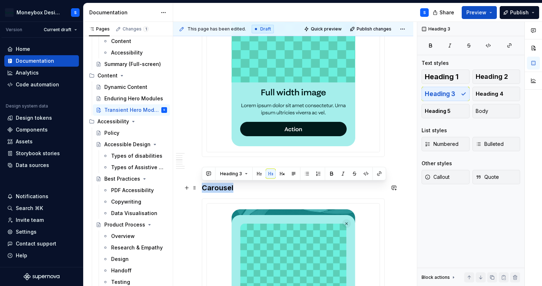
drag, startPoint x: 236, startPoint y: 185, endPoint x: 203, endPoint y: 185, distance: 33.7
click at [203, 185] on h3 "Carousel" at bounding box center [293, 188] width 183 height 10
copy h3 "Carousel"
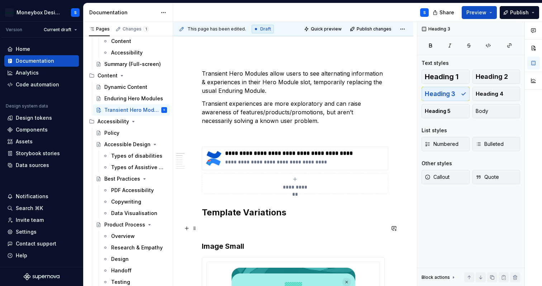
scroll to position [27, 0]
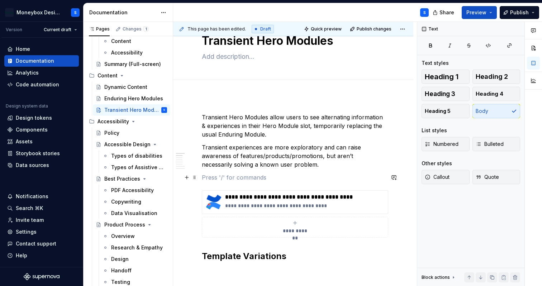
click at [219, 181] on p at bounding box center [293, 177] width 183 height 9
click at [212, 195] on img at bounding box center [213, 202] width 17 height 17
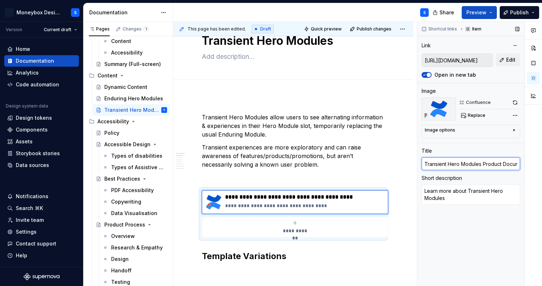
click at [443, 166] on input "Transient Hero Modules Product Documentation" at bounding box center [471, 163] width 99 height 13
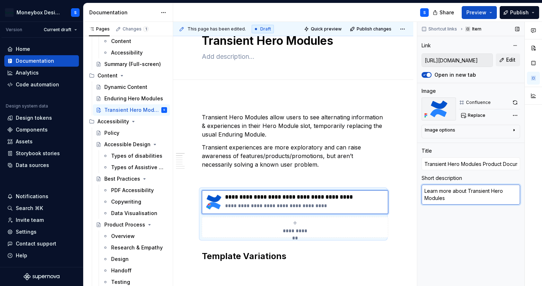
click at [459, 197] on textarea "Learn more about Transient Hero Modules" at bounding box center [471, 195] width 99 height 20
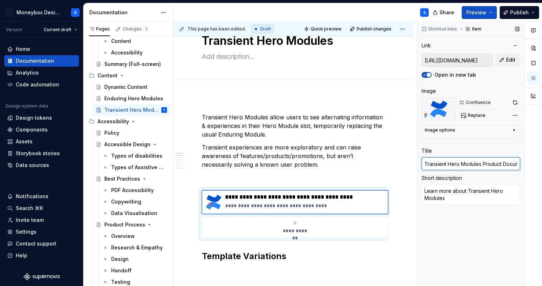
click at [462, 165] on input "Transient Hero Modules Product Documentation" at bounding box center [471, 163] width 99 height 13
type textarea "*"
click at [306, 173] on p at bounding box center [293, 177] width 183 height 9
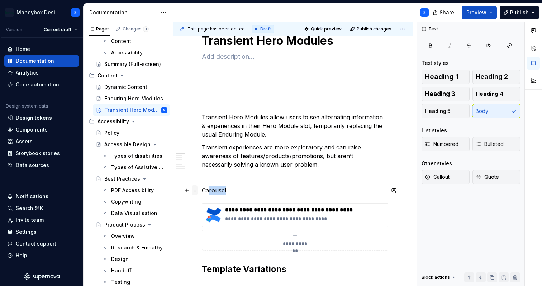
drag, startPoint x: 231, startPoint y: 190, endPoint x: 192, endPoint y: 189, distance: 39.4
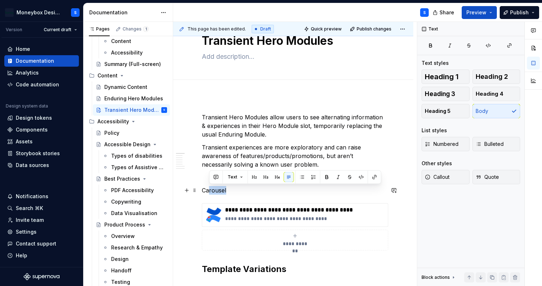
click at [215, 193] on p "Carousel" at bounding box center [293, 190] width 183 height 9
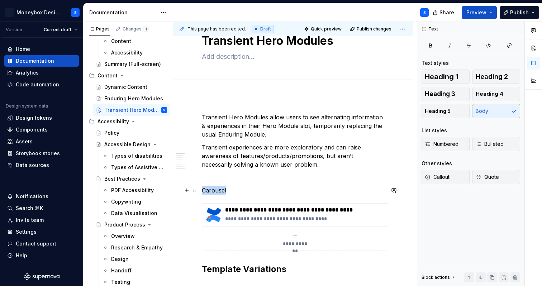
click at [215, 193] on p "Carousel" at bounding box center [293, 190] width 183 height 9
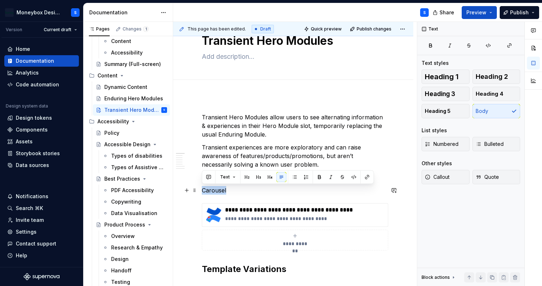
click at [215, 193] on p "Carousel" at bounding box center [293, 190] width 183 height 9
click at [441, 91] on span "Heading 3" at bounding box center [440, 93] width 30 height 7
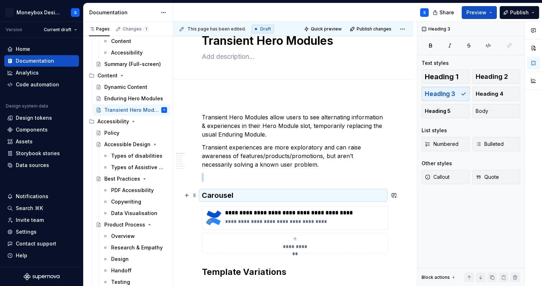
click at [231, 192] on h3 "Carousel" at bounding box center [293, 195] width 183 height 10
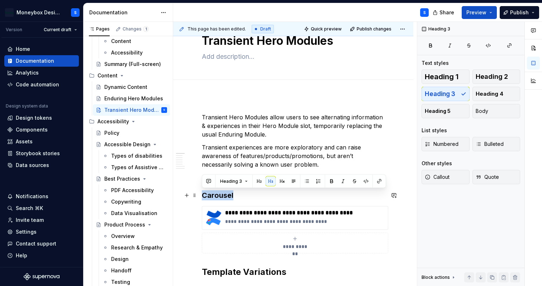
click at [231, 192] on h3 "Carousel" at bounding box center [293, 195] width 183 height 10
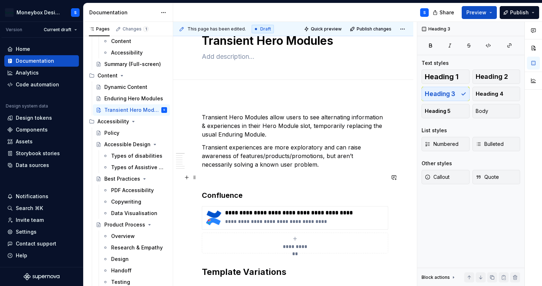
scroll to position [49, 0]
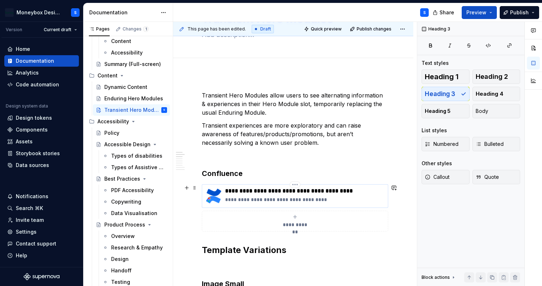
click at [264, 190] on p "**********" at bounding box center [305, 191] width 160 height 7
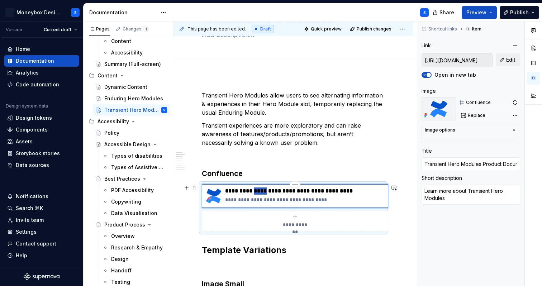
click at [264, 190] on p "**********" at bounding box center [305, 191] width 160 height 7
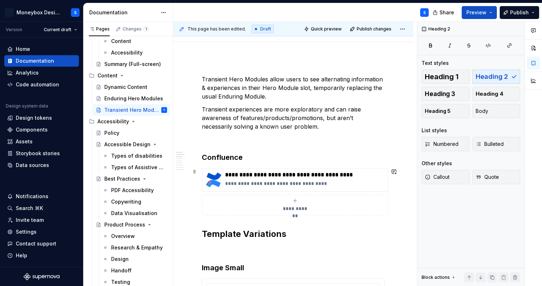
scroll to position [80, 0]
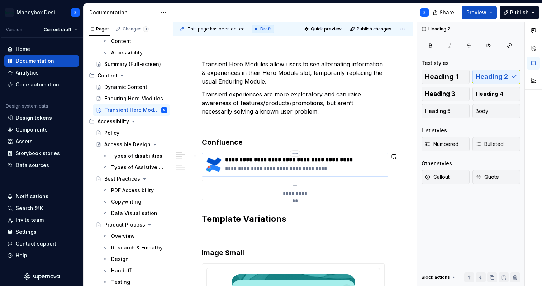
click at [284, 162] on p "**********" at bounding box center [305, 159] width 160 height 7
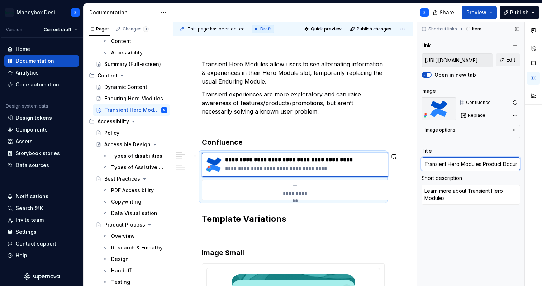
drag, startPoint x: 503, startPoint y: 162, endPoint x: 482, endPoint y: 160, distance: 20.9
click at [479, 160] on input "Transient Hero Modules Product Documentation" at bounding box center [471, 163] width 99 height 13
click at [483, 165] on input "Transient Hero Modules Product Documentation" at bounding box center [471, 163] width 99 height 13
drag, startPoint x: 483, startPoint y: 163, endPoint x: 419, endPoint y: 161, distance: 64.2
click at [419, 161] on div "Shortcut links Item Link [URL][DOMAIN_NAME] Edit Open in new tab Image Confluen…" at bounding box center [470, 154] width 107 height 265
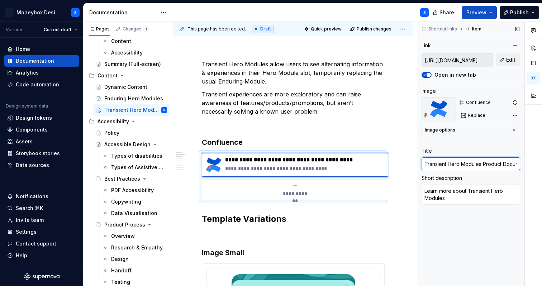
type textarea "*"
type input "Product Documentation"
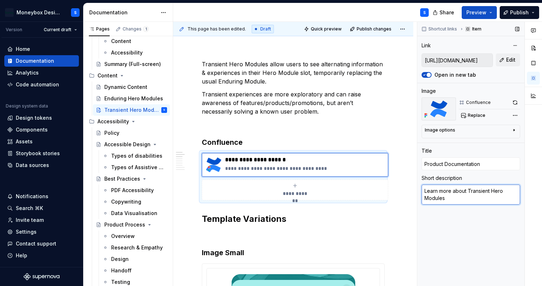
click at [461, 197] on textarea "Learn more about Transient Hero Modules" at bounding box center [471, 195] width 99 height 20
click at [460, 199] on textarea "Learn more about Transient Hero Modules" at bounding box center [471, 195] width 99 height 20
drag, startPoint x: 468, startPoint y: 190, endPoint x: 392, endPoint y: 190, distance: 75.6
click at [392, 190] on div "**********" at bounding box center [357, 154] width 369 height 265
type textarea "*"
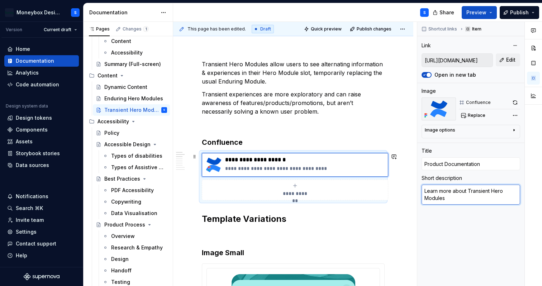
type textarea "Transient Hero Modules"
click at [491, 188] on textarea "Transient Hero Modules" at bounding box center [471, 191] width 99 height 13
type textarea "*"
type textarea "Transient Hero Modules"
type textarea "*"
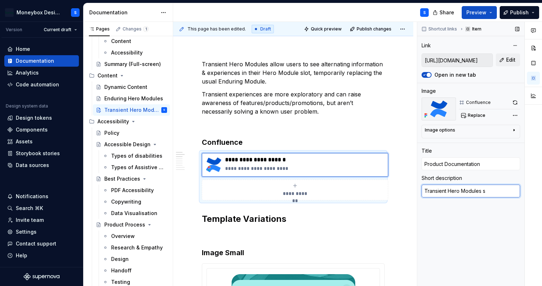
type textarea "Transient Hero Modules sp"
type textarea "*"
type textarea "Transient Hero Modules spe"
type textarea "*"
type textarea "Transient Hero Modules spec"
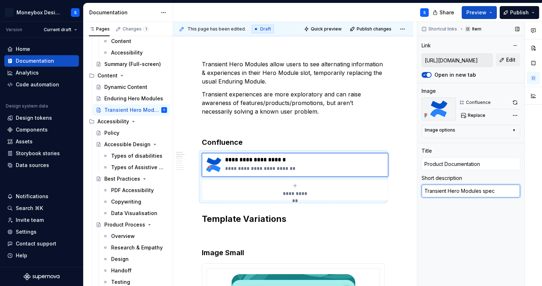
type textarea "*"
type textarea "Transient Hero Modules speci"
type textarea "*"
type textarea "Transient Hero Modules specifi"
type textarea "*"
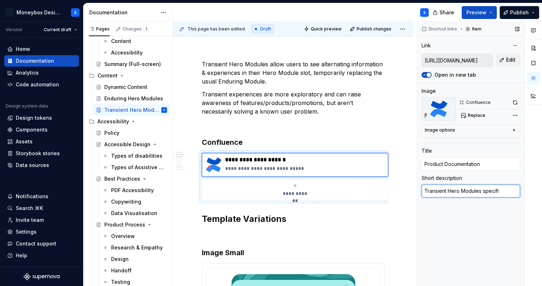
type textarea "Transient Hero Modules specific"
type textarea "*"
type textarea "Transient Hero Modules specifics"
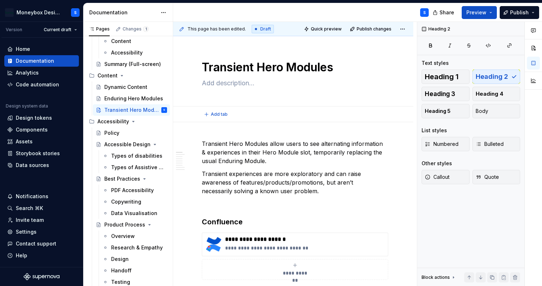
scroll to position [6, 0]
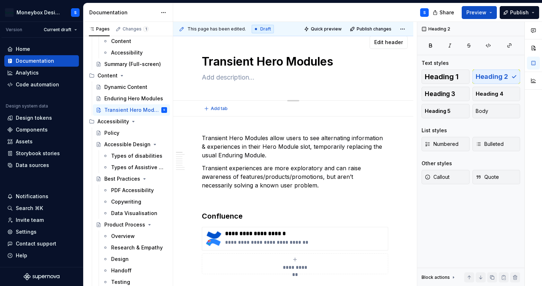
click at [275, 76] on textarea at bounding box center [291, 77] width 183 height 11
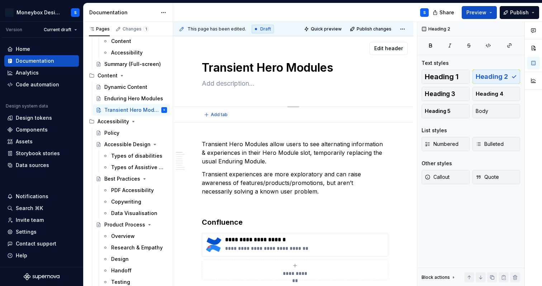
type textarea "*"
type textarea "A"
type textarea "*"
type textarea "A"
type textarea "*"
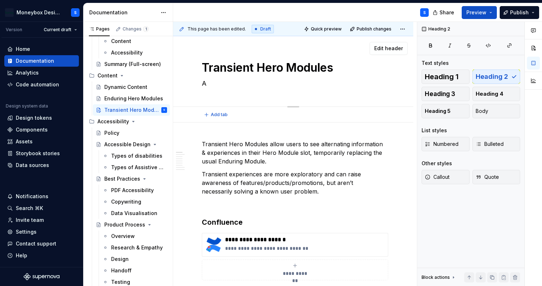
type textarea "A t"
type textarea "*"
type textarea "A te"
type textarea "*"
type textarea "A tem"
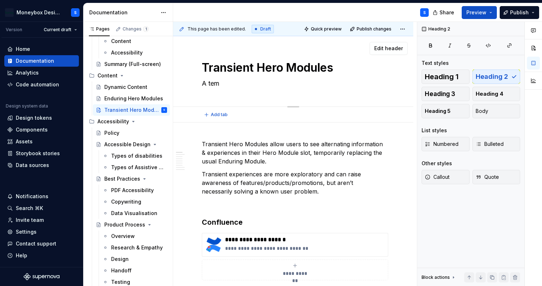
type textarea "*"
type textarea "A temp"
type textarea "*"
type textarea "A tempo"
type textarea "*"
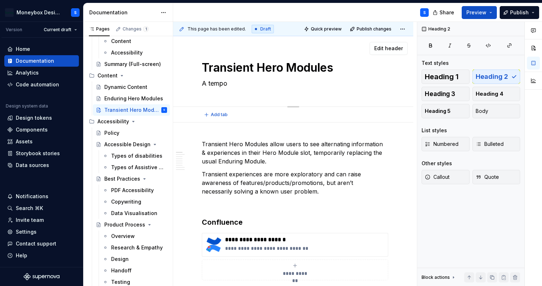
type textarea "A tempor"
type textarea "*"
type textarea "A tempory"
type textarea "*"
type textarea "A tempory"
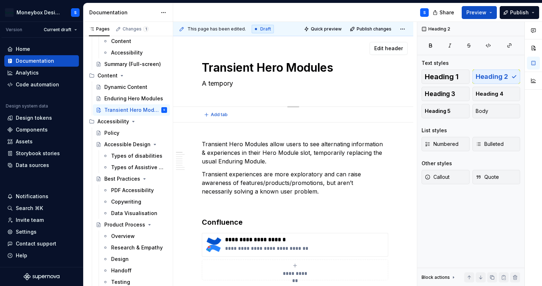
type textarea "*"
type textarea "A tempory"
type textarea "*"
type textarea "A tempor"
type textarea "*"
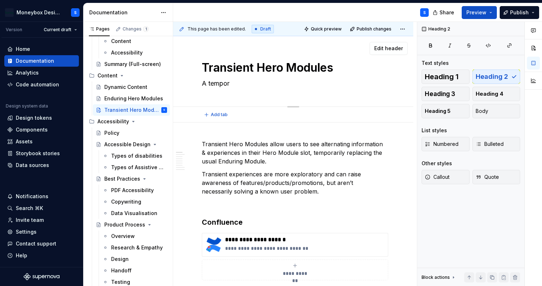
type textarea "A tempo"
type textarea "*"
type textarea "A temp"
type textarea "*"
type textarea "A tempa"
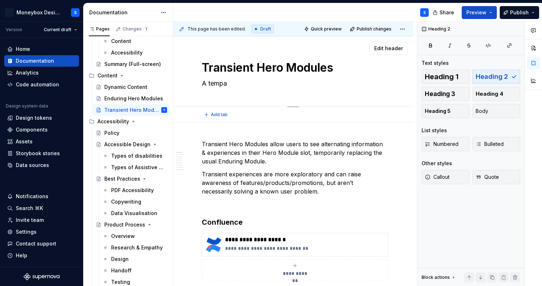
type textarea "*"
type textarea "A temp"
type textarea "*"
type textarea "A tempo"
type textarea "*"
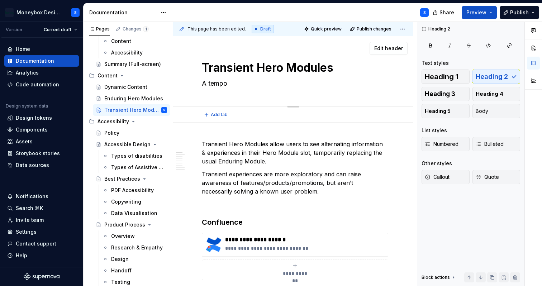
type textarea "A tempoa"
type textarea "*"
type textarea "A tempoar"
type textarea "*"
type textarea "A tempoary"
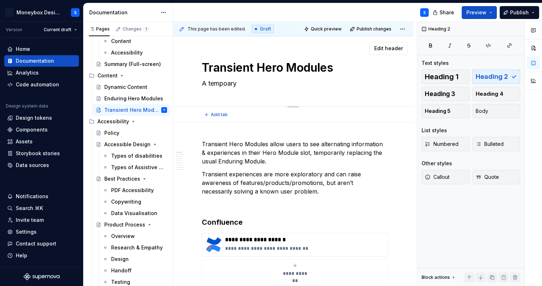
type textarea "*"
type textarea "A tempoary r"
type textarea "*"
type textarea "A tempoary re"
type textarea "*"
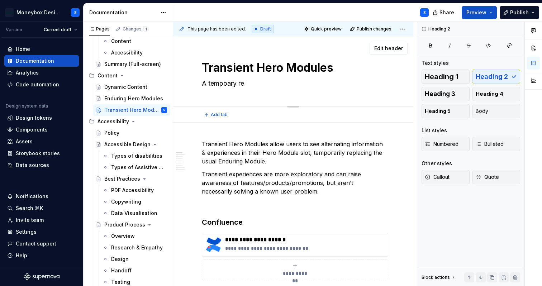
type textarea "A tempoary rep"
type textarea "*"
type textarea "A tempoary repl"
type textarea "*"
type textarea "A tempoary repla"
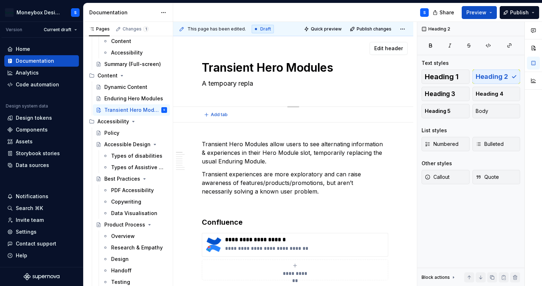
type textarea "*"
type textarea "A tempoary replac"
type textarea "*"
type textarea "A tempoary replacem"
type textarea "*"
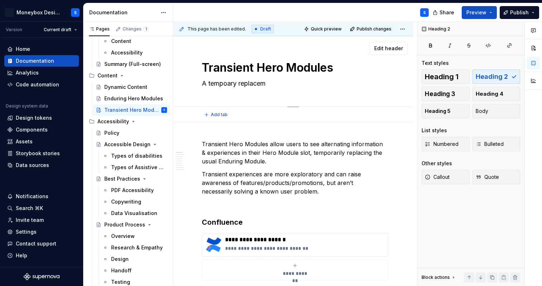
type textarea "A tempoary replaceme"
type textarea "*"
type textarea "A tempoary replacemen"
type textarea "*"
type textarea "A tempoary replacement"
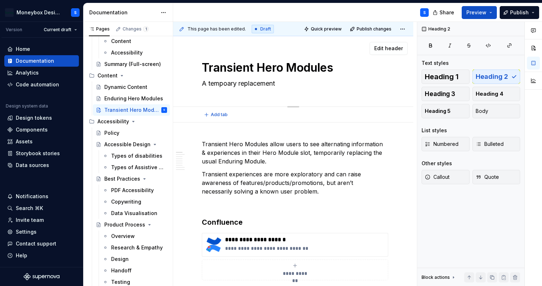
type textarea "*"
type textarea "A tempoary replacement f"
type textarea "*"
type textarea "A tempoary replacement fo"
type textarea "*"
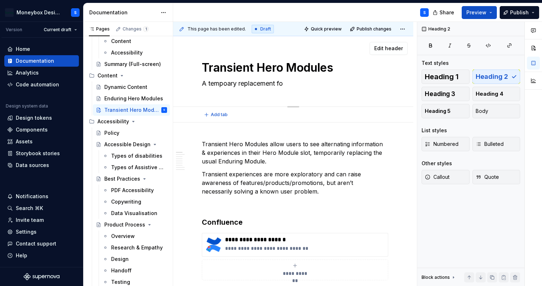
type textarea "A tempoary replacement for"
type textarea "*"
type textarea "A tempoary replacement for"
type textarea "*"
type textarea "A tempoary replacement for t"
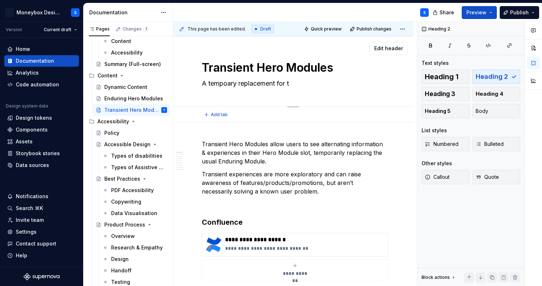
type textarea "*"
type textarea "A tempoary replacement for th"
type textarea "*"
type textarea "A tempoary replacement for the"
type textarea "*"
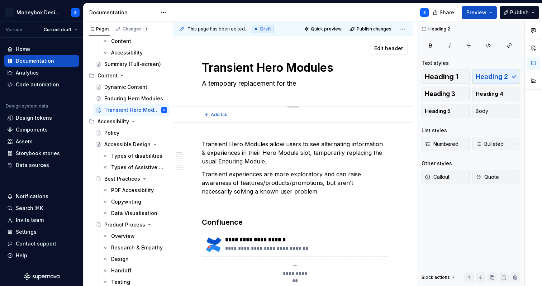
type textarea "A tempoary replacement for the"
click at [221, 84] on textarea "A tempoary replacement for the" at bounding box center [291, 83] width 183 height 11
type textarea "*"
type textarea "A temporary replacement for the"
click at [327, 84] on textarea "A temporary replacement for the" at bounding box center [291, 83] width 183 height 11
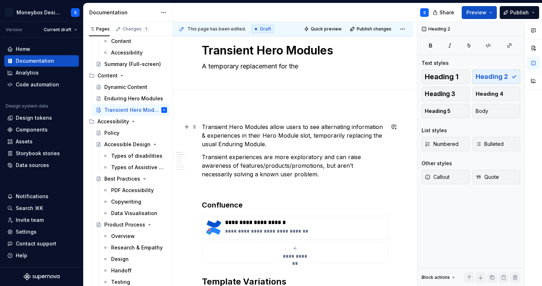
scroll to position [9, 0]
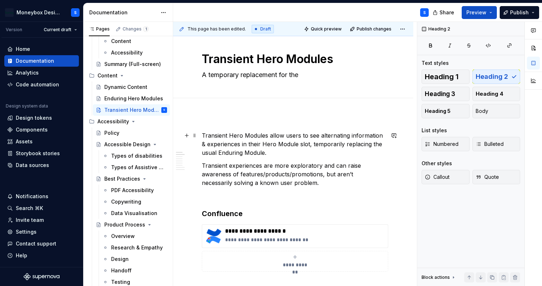
type textarea "*"
type textarea "A temporary replacement for the"
click at [312, 76] on textarea "A temporary replacement for the" at bounding box center [291, 74] width 183 height 11
type textarea "*"
type textarea "A temporary replacement for the E"
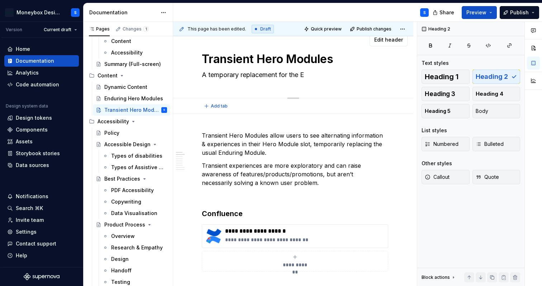
type textarea "*"
type textarea "A temporary replacement for the En"
type textarea "*"
type textarea "A temporary replacement for the End"
type textarea "*"
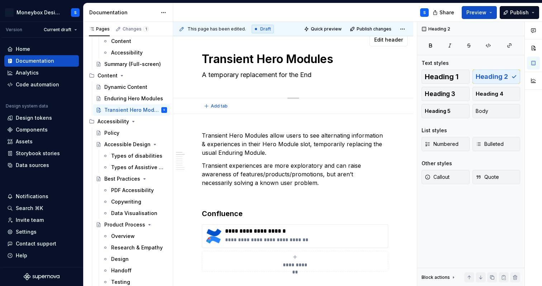
type textarea "A temporary replacement for the Endu"
type textarea "*"
type textarea "A temporary replacement for the Endur"
type textarea "*"
type textarea "A temporary replacement for the Enduri"
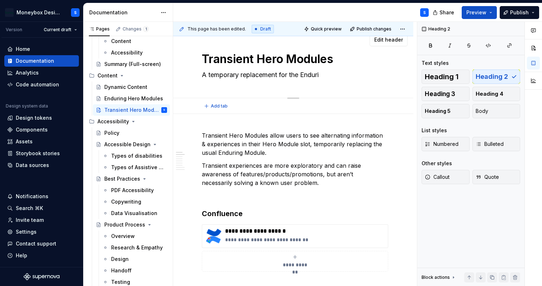
type textarea "*"
type textarea "A temporary replacement for the Endurin"
type textarea "*"
type textarea "A temporary replacement for the Enduring"
type textarea "*"
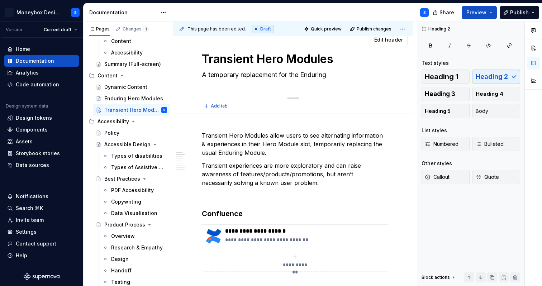
type textarea "A temporary replacement for the Enduring"
type textarea "*"
type textarea "A temporary replacement for the Enduring M"
type textarea "*"
type textarea "A temporary replacement for the Enduring Mo"
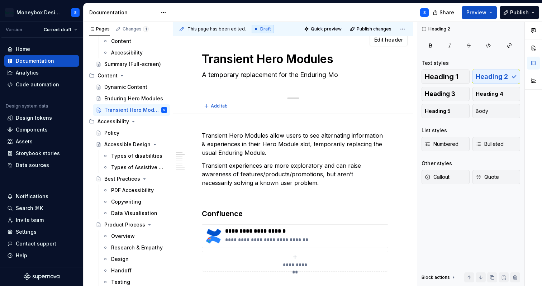
type textarea "*"
type textarea "A temporary replacement for the Enduring Mod"
type textarea "*"
type textarea "A temporary replacement for the Enduring Modu"
type textarea "*"
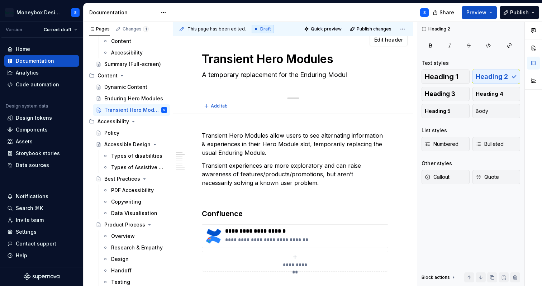
type textarea "A temporary replacement for the Enduring Module"
type textarea "*"
type textarea "A temporary replacement for the Enduring Module"
drag, startPoint x: 231, startPoint y: 72, endPoint x: 370, endPoint y: 71, distance: 139.5
click at [370, 72] on textarea "A temporary replacement for the Enduring Module" at bounding box center [291, 74] width 183 height 11
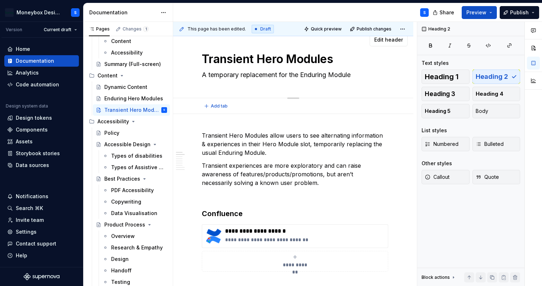
click at [370, 71] on textarea "A temporary replacement for the Enduring Module" at bounding box center [291, 74] width 183 height 11
drag, startPoint x: 361, startPoint y: 75, endPoint x: 203, endPoint y: 76, distance: 157.8
click at [203, 76] on textarea "A temporary replacement for the Enduring Module" at bounding box center [291, 74] width 183 height 11
drag, startPoint x: 203, startPoint y: 76, endPoint x: 378, endPoint y: 74, distance: 175.0
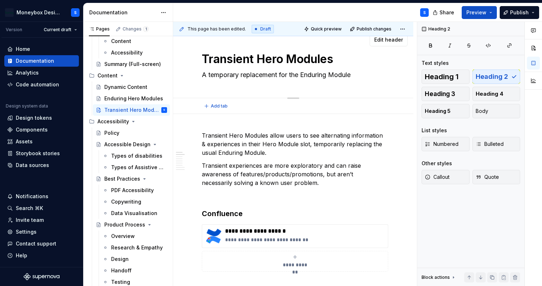
click at [378, 74] on textarea "A temporary replacement for the Enduring Module" at bounding box center [291, 74] width 183 height 11
drag, startPoint x: 235, startPoint y: 77, endPoint x: 361, endPoint y: 71, distance: 126.4
click at [361, 71] on textarea "A temporary replacement for the Enduring Module" at bounding box center [291, 74] width 183 height 11
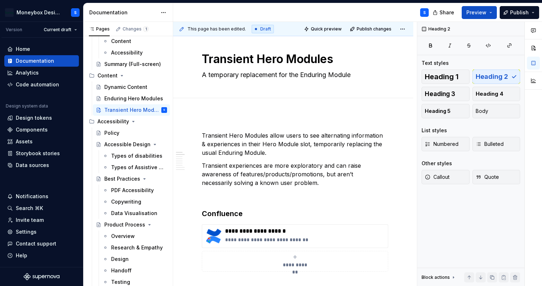
type textarea "*"
type textarea "A temporary replacement for the Enduring Module w"
type textarea "*"
type textarea "A temporary replacement for the Enduring Module wh"
type textarea "*"
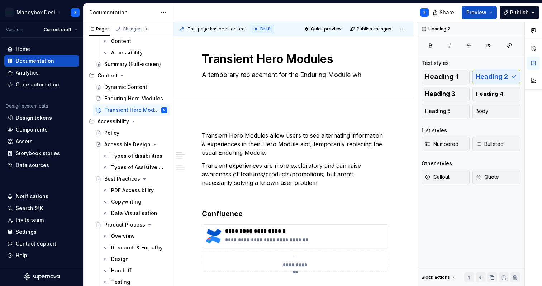
type textarea "A temporary replacement for the Enduring Module whe"
type textarea "*"
type textarea "A temporary replacement for the Enduring Module when"
type textarea "*"
type textarea "A temporary replacement for the Enduring Module when"
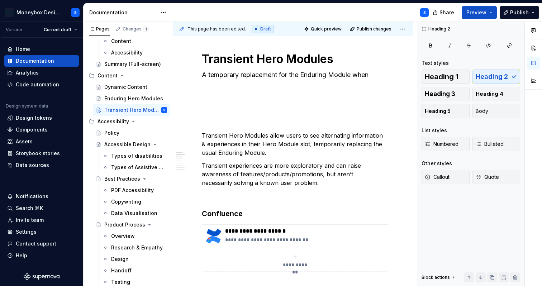
type textarea "*"
type textarea "A temporary replacement for the Enduring Module when a"
type textarea "*"
type textarea "A temporary replacement for the Enduring Module when a"
type textarea "*"
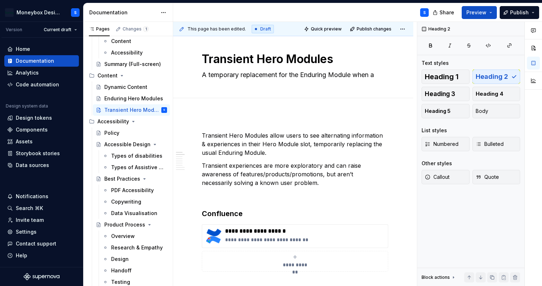
type textarea "A temporary replacement for the Enduring Module when a s"
type textarea "*"
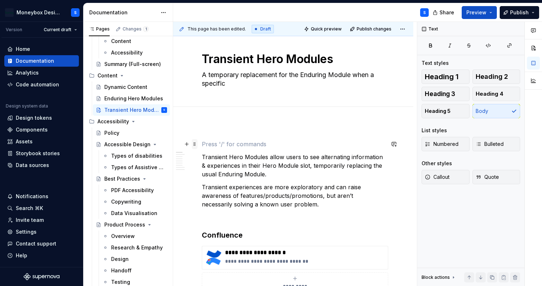
click at [196, 144] on span at bounding box center [195, 144] width 6 height 10
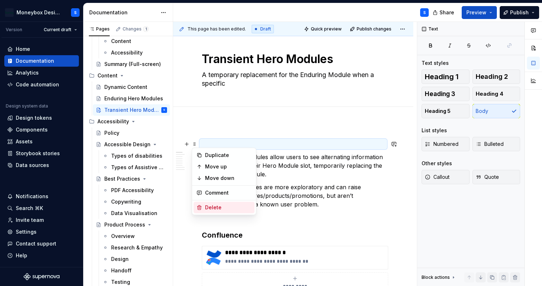
click at [235, 205] on div "Delete" at bounding box center [228, 207] width 47 height 7
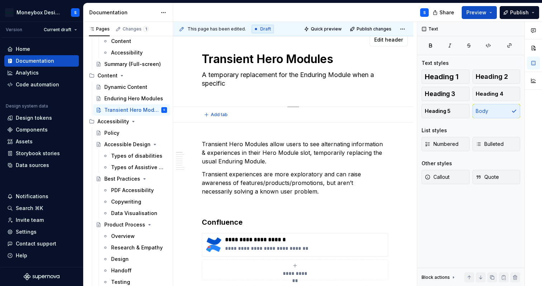
drag, startPoint x: 202, startPoint y: 77, endPoint x: 238, endPoint y: 85, distance: 37.0
click at [238, 85] on textarea "A temporary replacement for the Enduring Module when a specific" at bounding box center [291, 79] width 183 height 20
drag, startPoint x: 238, startPoint y: 85, endPoint x: 201, endPoint y: 77, distance: 38.0
click at [201, 77] on textarea "A temporary replacement for the Enduring Module when a specific" at bounding box center [291, 79] width 183 height 20
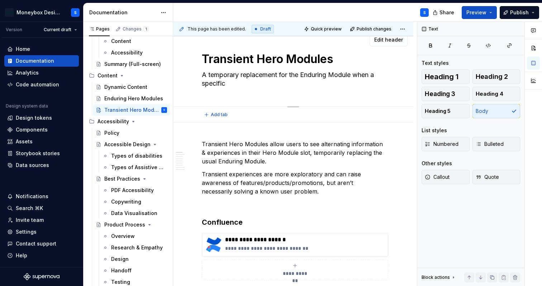
click at [201, 77] on textarea "A temporary replacement for the Enduring Module when a specific" at bounding box center [291, 79] width 183 height 20
drag, startPoint x: 202, startPoint y: 77, endPoint x: 232, endPoint y: 84, distance: 31.0
click at [232, 84] on textarea "A temporary replacement for the Enduring Module when a specific" at bounding box center [291, 79] width 183 height 20
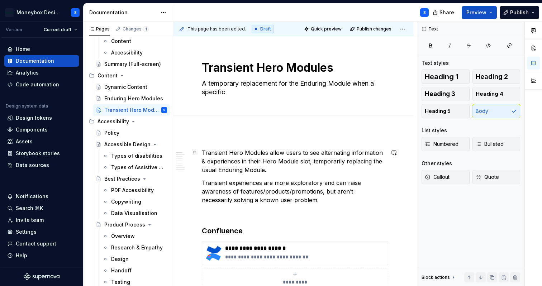
scroll to position [22, 0]
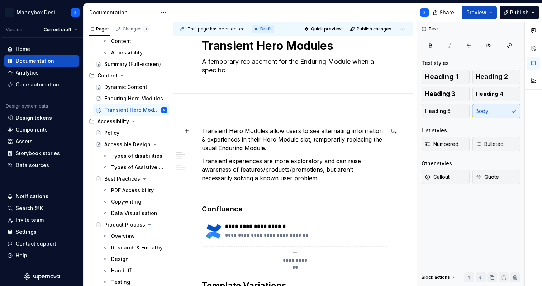
click at [270, 148] on p "Transient Hero Modules allow users to see alternating information & experiences…" at bounding box center [293, 140] width 183 height 26
click at [308, 176] on p "Transient experiences are more exploratory and can raise awareness of features/…" at bounding box center [293, 170] width 183 height 26
click at [283, 147] on p "Transient Hero Modules allow users to see alternating information & experiences…" at bounding box center [293, 140] width 183 height 26
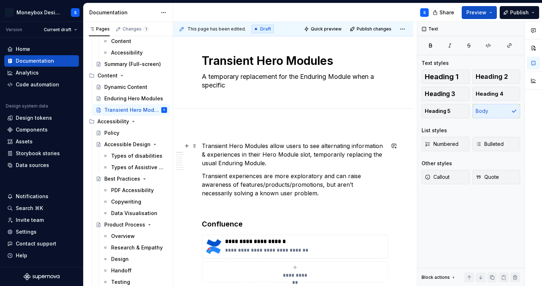
scroll to position [3, 0]
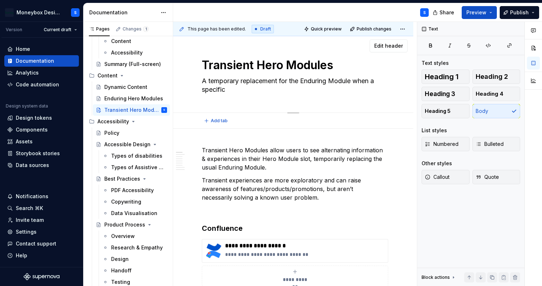
click at [237, 92] on textarea "A temporary replacement for the Enduring Module when a specific" at bounding box center [291, 85] width 183 height 20
click at [235, 89] on textarea "A temporary replacement for the Enduring Module when a specific" at bounding box center [291, 85] width 183 height 20
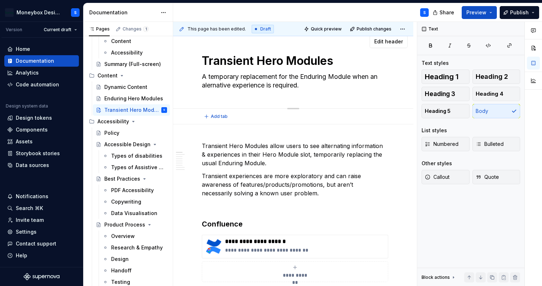
click at [215, 87] on textarea "A temporary replacement for the Enduring Module when an alernative experience i…" at bounding box center [291, 81] width 183 height 20
click at [319, 85] on textarea "A temporary replacement for the Enduring Module when an alternative experience …" at bounding box center [291, 81] width 183 height 20
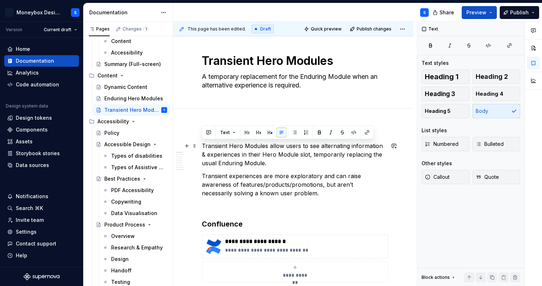
drag, startPoint x: 277, startPoint y: 163, endPoint x: 198, endPoint y: 148, distance: 81.2
click at [195, 147] on span at bounding box center [195, 146] width 6 height 10
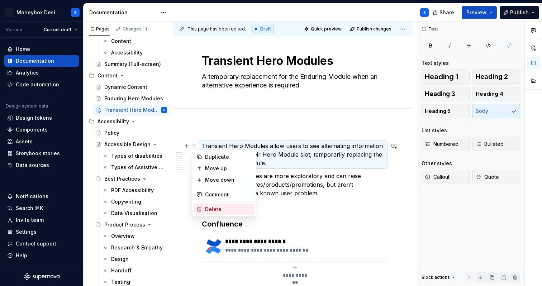
click at [227, 205] on div "Delete" at bounding box center [224, 209] width 61 height 11
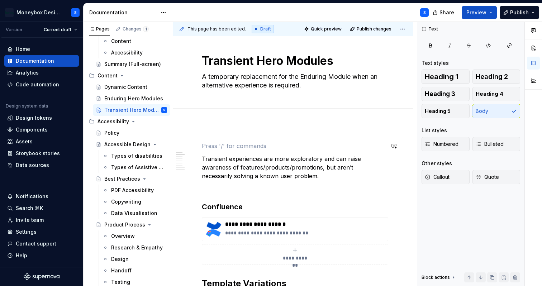
click at [194, 145] on span at bounding box center [195, 146] width 6 height 10
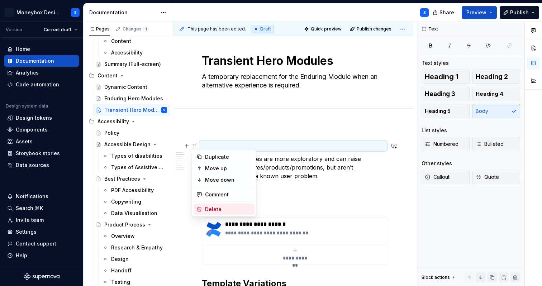
click at [226, 210] on div "Delete" at bounding box center [228, 209] width 47 height 7
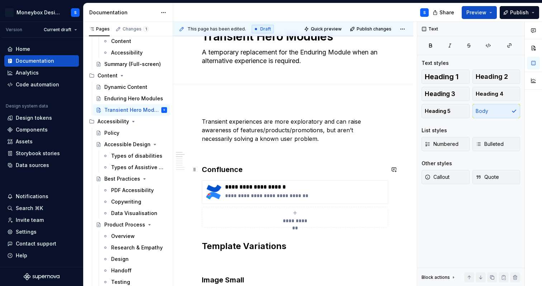
scroll to position [33, 0]
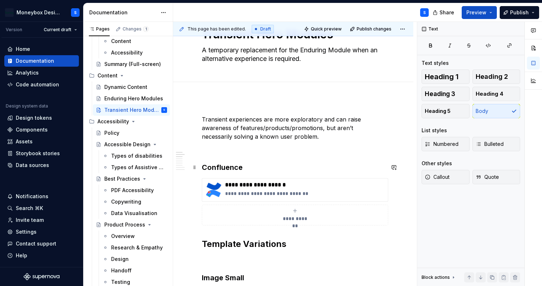
click at [323, 166] on h3 "Confluence" at bounding box center [293, 167] width 183 height 10
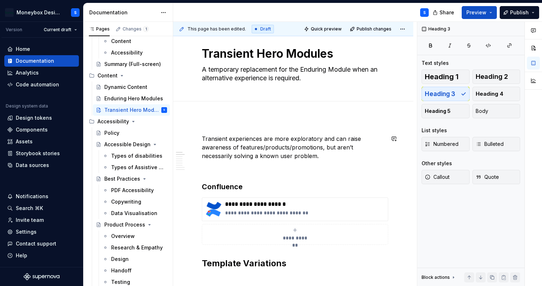
scroll to position [17, 0]
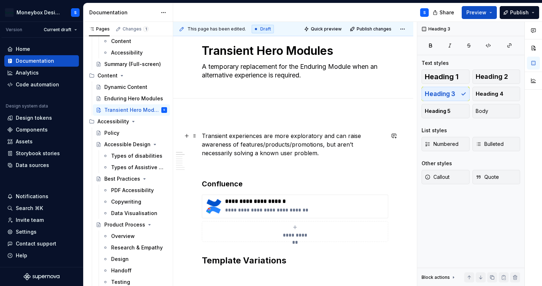
click at [320, 138] on p "Transient experiences are more exploratory and can raise awareness of features/…" at bounding box center [293, 145] width 183 height 26
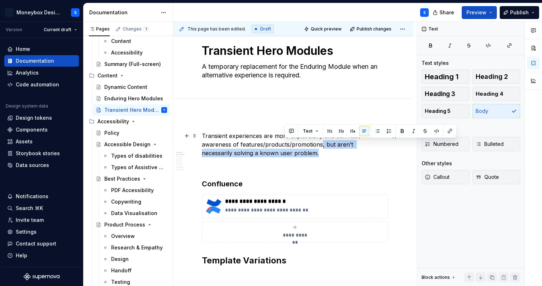
drag, startPoint x: 321, startPoint y: 144, endPoint x: 329, endPoint y: 155, distance: 13.1
click at [329, 155] on p "Transient experiences are more exploratory and can raise awareness of features/…" at bounding box center [293, 145] width 183 height 26
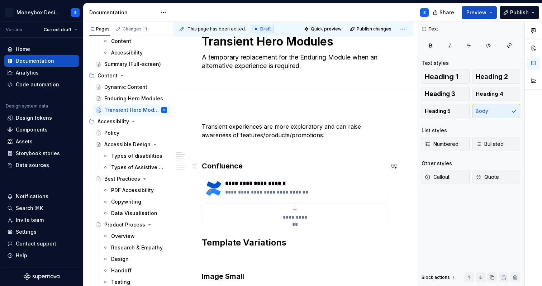
scroll to position [0, 0]
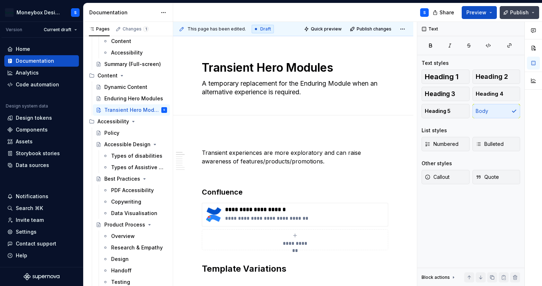
click at [512, 14] on span "Publish" at bounding box center [519, 12] width 19 height 7
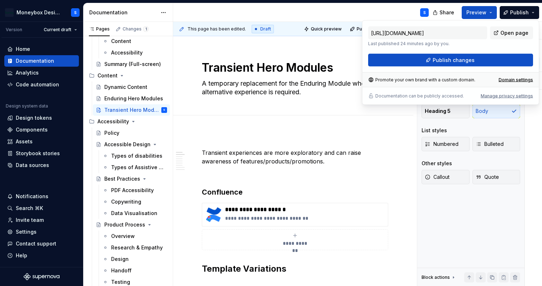
click at [440, 51] on div "[URL][DOMAIN_NAME] Last published 24 minutes ago by you. Open page Publish chan…" at bounding box center [450, 47] width 165 height 40
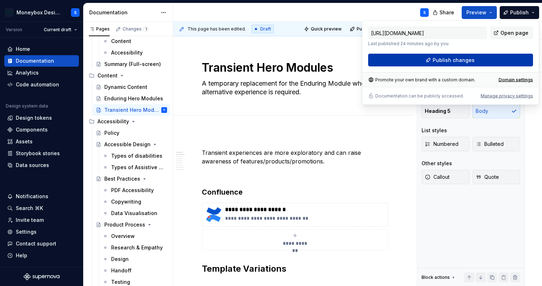
click at [439, 62] on span "Publish changes" at bounding box center [454, 60] width 42 height 7
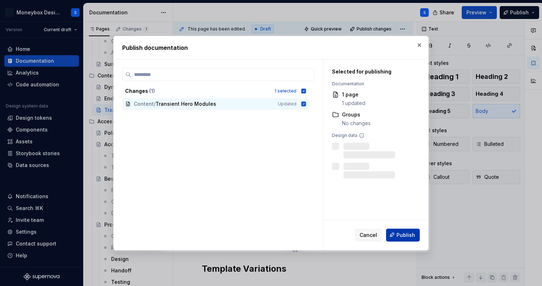
click at [402, 235] on span "Publish" at bounding box center [406, 234] width 19 height 7
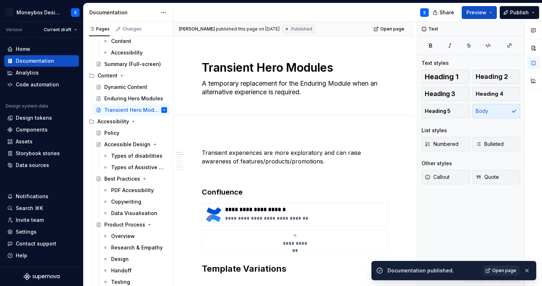
click at [501, 272] on span "Open page" at bounding box center [504, 271] width 24 height 6
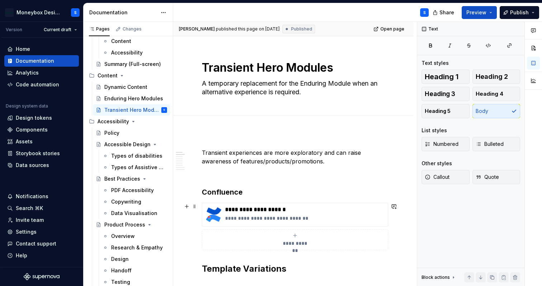
scroll to position [34, 0]
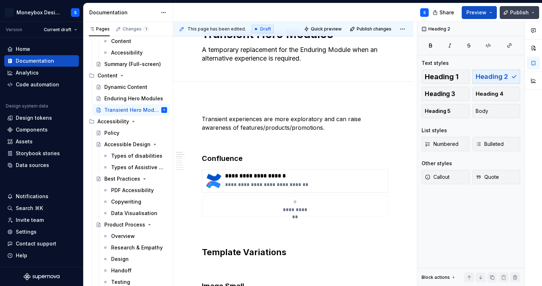
click at [515, 11] on span "Publish" at bounding box center [519, 12] width 19 height 7
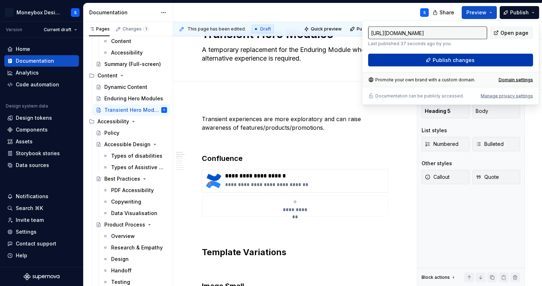
click at [438, 56] on button "Publish changes" at bounding box center [450, 60] width 165 height 13
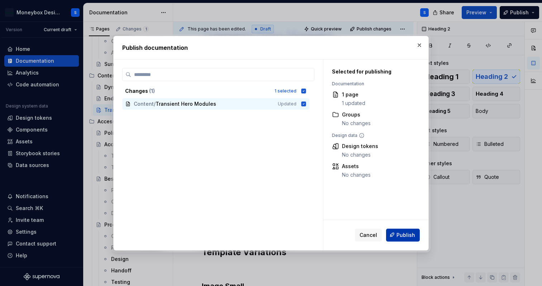
click at [406, 237] on span "Publish" at bounding box center [406, 234] width 19 height 7
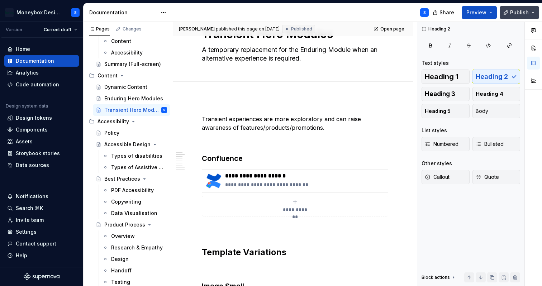
click at [535, 16] on button "Publish" at bounding box center [519, 12] width 39 height 13
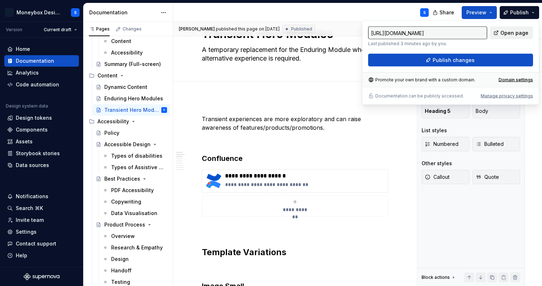
click at [504, 36] on span "Open page" at bounding box center [514, 32] width 28 height 7
click at [227, 230] on p at bounding box center [293, 229] width 183 height 9
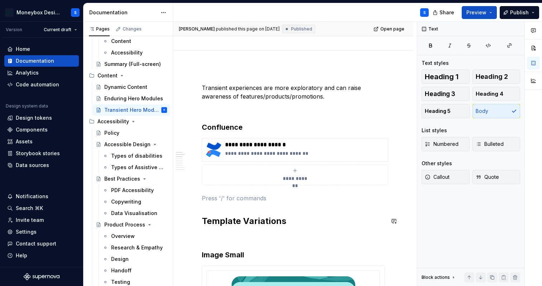
scroll to position [65, 0]
click at [206, 200] on p at bounding box center [293, 198] width 183 height 9
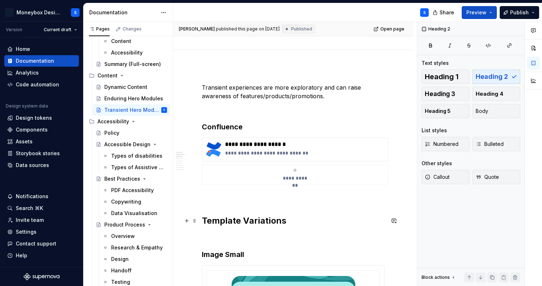
click at [204, 220] on h2 "Template Variations" at bounding box center [293, 220] width 183 height 11
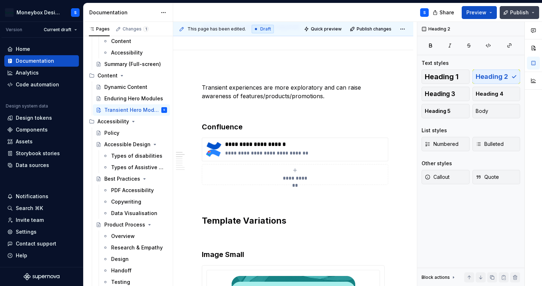
click at [515, 14] on span "Publish" at bounding box center [519, 12] width 19 height 7
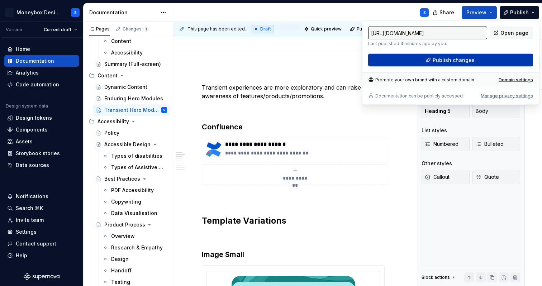
click at [464, 56] on button "Publish changes" at bounding box center [450, 60] width 165 height 13
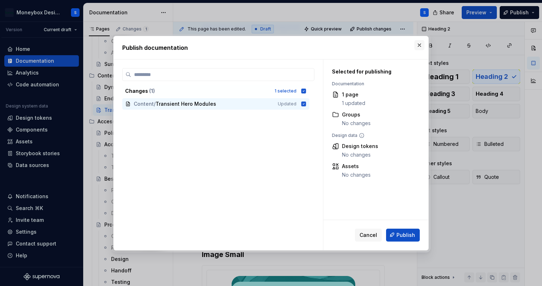
click at [421, 46] on button "button" at bounding box center [419, 45] width 10 height 10
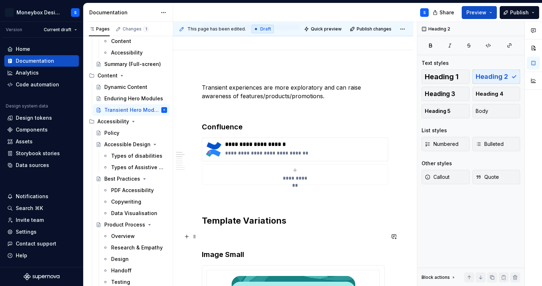
click at [254, 239] on p at bounding box center [293, 236] width 183 height 9
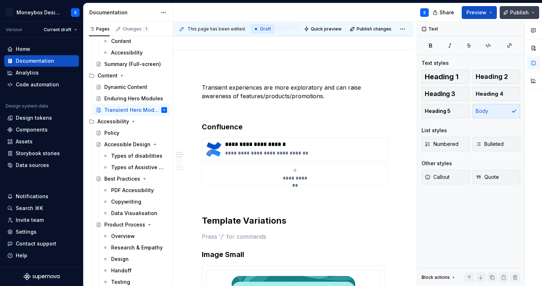
click at [518, 9] on span "Publish" at bounding box center [519, 12] width 19 height 7
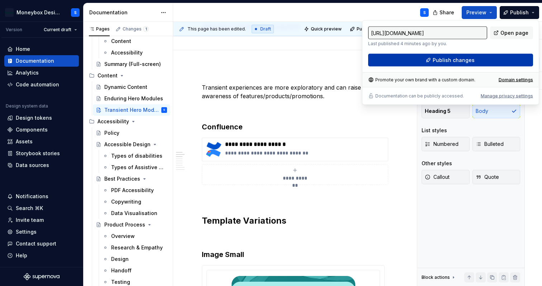
click at [453, 60] on span "Publish changes" at bounding box center [454, 60] width 42 height 7
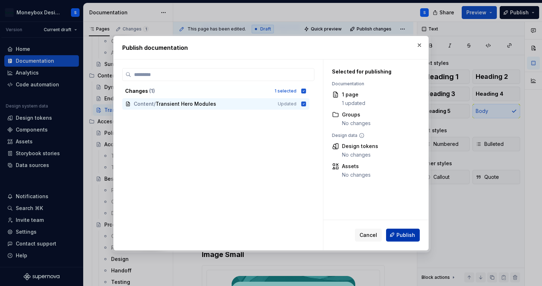
click at [400, 237] on span "Publish" at bounding box center [406, 234] width 19 height 7
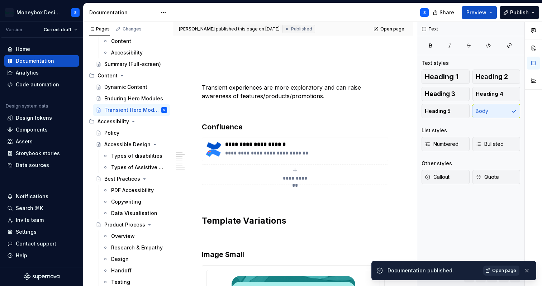
click at [503, 272] on span "Open page" at bounding box center [504, 271] width 24 height 6
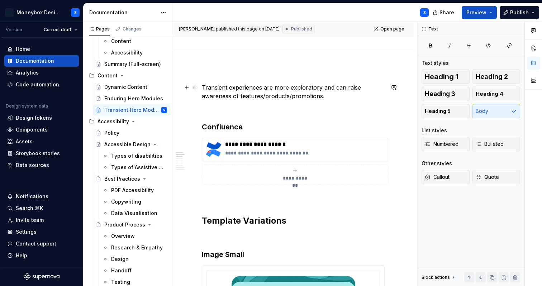
click at [202, 96] on p "Transient experiences are more exploratory and can raise awareness of features/…" at bounding box center [293, 91] width 183 height 17
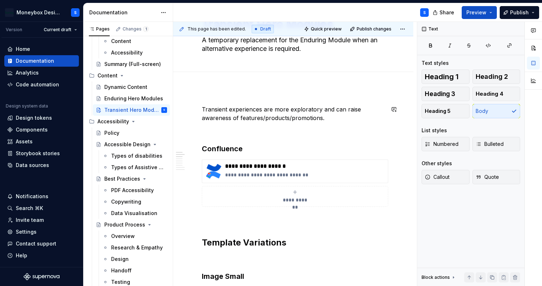
scroll to position [38, 0]
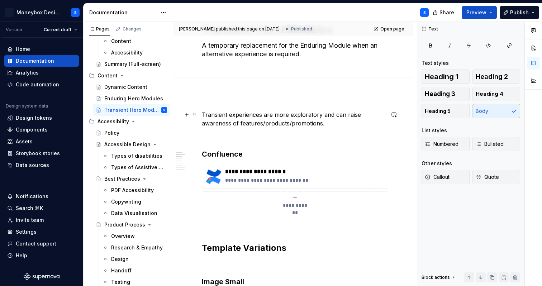
click at [366, 119] on p "Transient experiences are more exploratory and can raise awareness of features/…" at bounding box center [293, 118] width 183 height 17
click at [379, 114] on p "Transient experiences are more exploratory and can raise awareness of features/…" at bounding box center [293, 118] width 183 height 17
click at [297, 117] on p "Transient experiences are more exploratory and can raise awareness of features/…" at bounding box center [293, 118] width 183 height 17
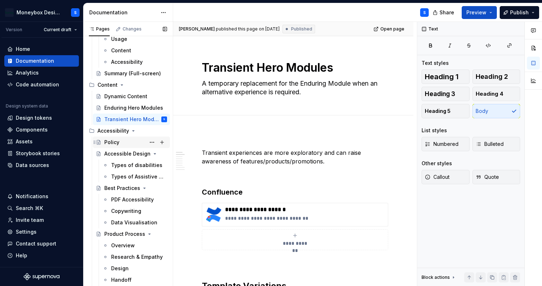
scroll to position [1244, 0]
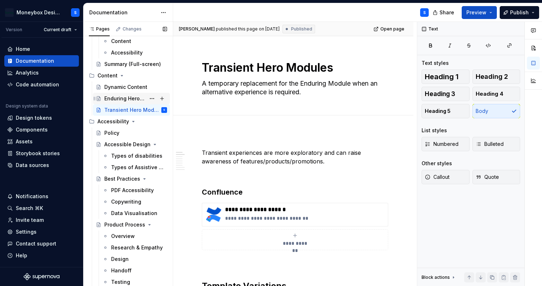
click at [136, 99] on div "Enduring Hero Modules" at bounding box center [124, 98] width 41 height 7
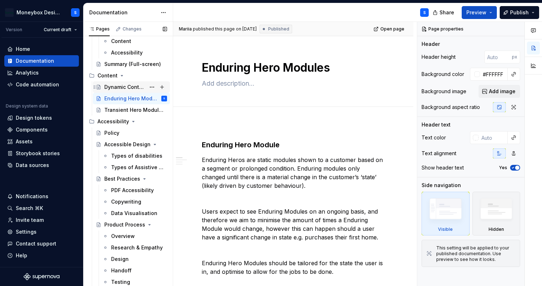
click at [133, 88] on div "Dynamic Content" at bounding box center [124, 87] width 41 height 7
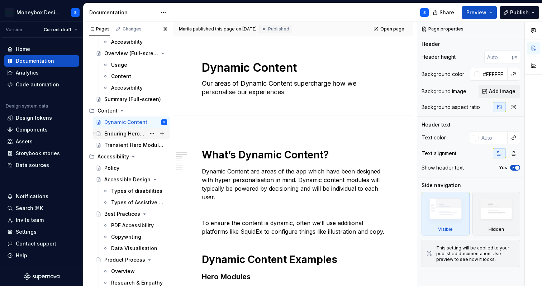
scroll to position [1203, 0]
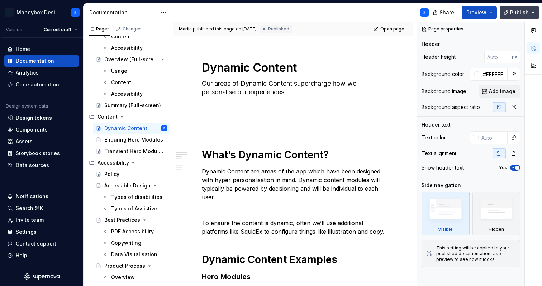
click at [533, 14] on button "Publish" at bounding box center [519, 12] width 39 height 13
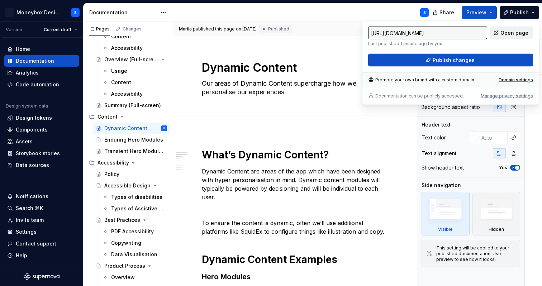
click at [512, 32] on span "Open page" at bounding box center [514, 32] width 28 height 7
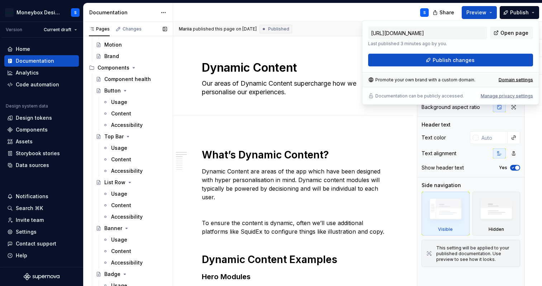
scroll to position [0, 0]
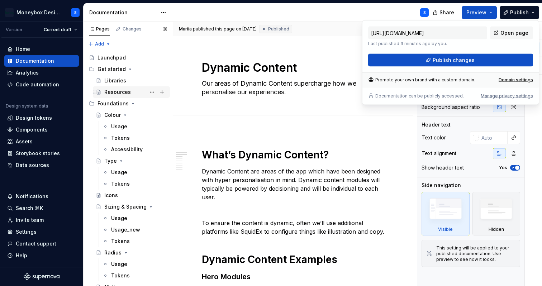
click at [146, 92] on div "Resources" at bounding box center [135, 92] width 63 height 10
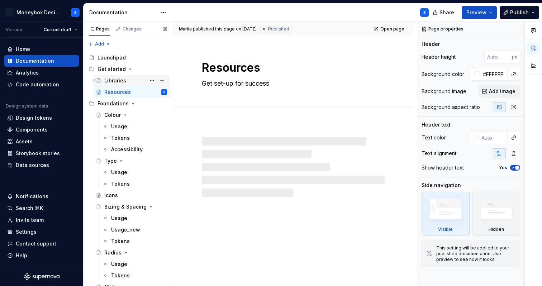
click at [144, 80] on div "Libraries" at bounding box center [135, 81] width 63 height 10
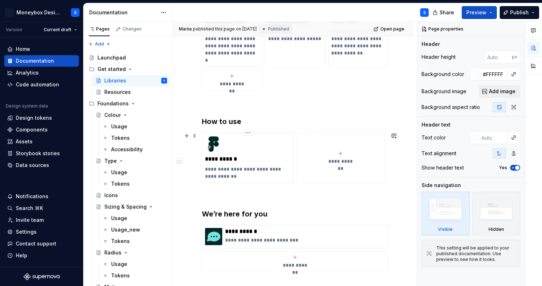
scroll to position [273, 0]
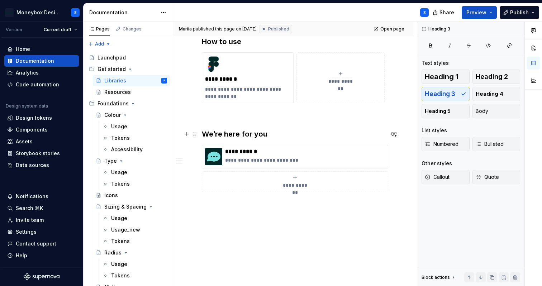
click at [247, 132] on h3 "We’re here for you" at bounding box center [293, 134] width 183 height 10
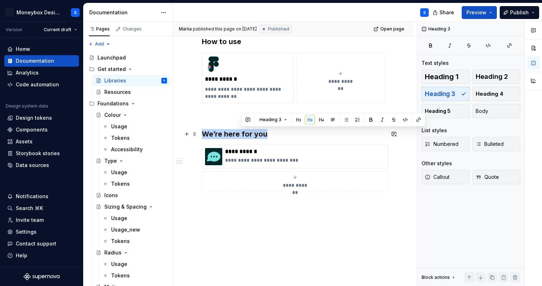
click at [247, 132] on h3 "We’re here for you" at bounding box center [293, 134] width 183 height 10
click at [265, 132] on h3 "We’re here for you" at bounding box center [293, 134] width 183 height 10
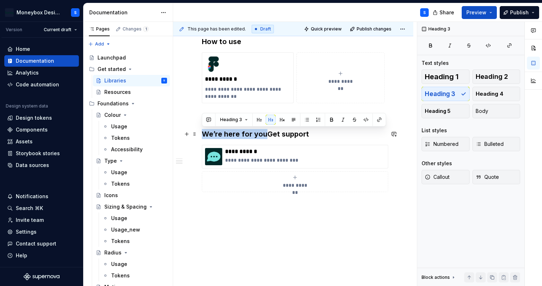
drag, startPoint x: 266, startPoint y: 131, endPoint x: 201, endPoint y: 136, distance: 64.7
click at [201, 136] on div "**********" at bounding box center [293, 67] width 240 height 437
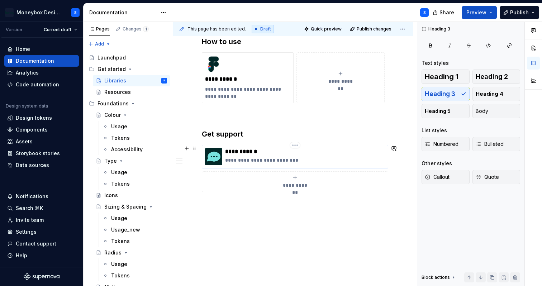
click at [250, 151] on p "**********" at bounding box center [305, 151] width 160 height 7
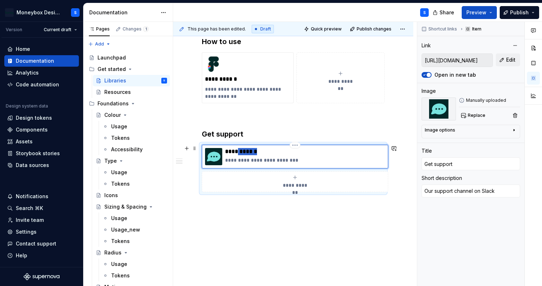
click at [250, 151] on p "**********" at bounding box center [305, 151] width 160 height 7
click at [279, 215] on div "**********" at bounding box center [293, 67] width 240 height 437
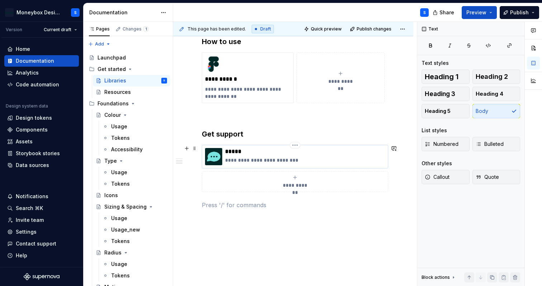
scroll to position [261, 0]
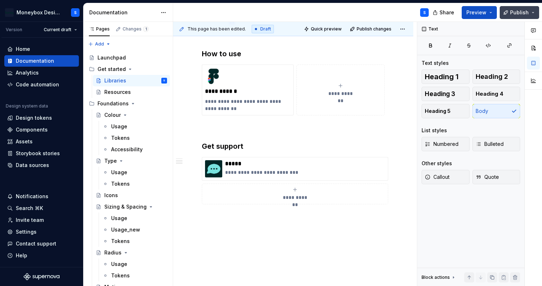
click at [516, 16] on button "Publish" at bounding box center [519, 12] width 39 height 13
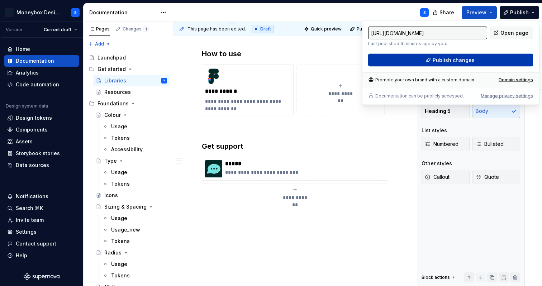
click at [465, 61] on span "Publish changes" at bounding box center [454, 60] width 42 height 7
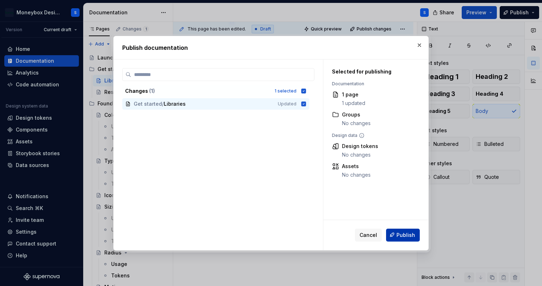
click at [403, 237] on span "Publish" at bounding box center [406, 234] width 19 height 7
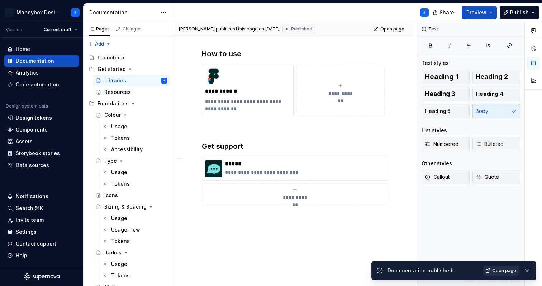
click at [498, 271] on span "Open page" at bounding box center [504, 271] width 24 height 6
